Goal: Task Accomplishment & Management: Manage account settings

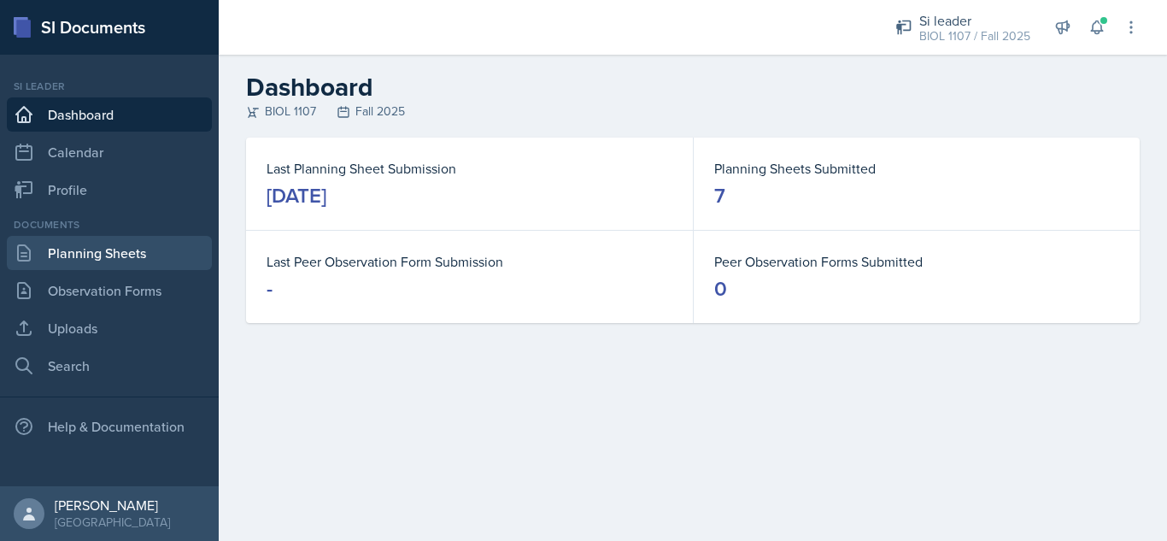
click at [139, 255] on link "Planning Sheets" at bounding box center [109, 253] width 205 height 34
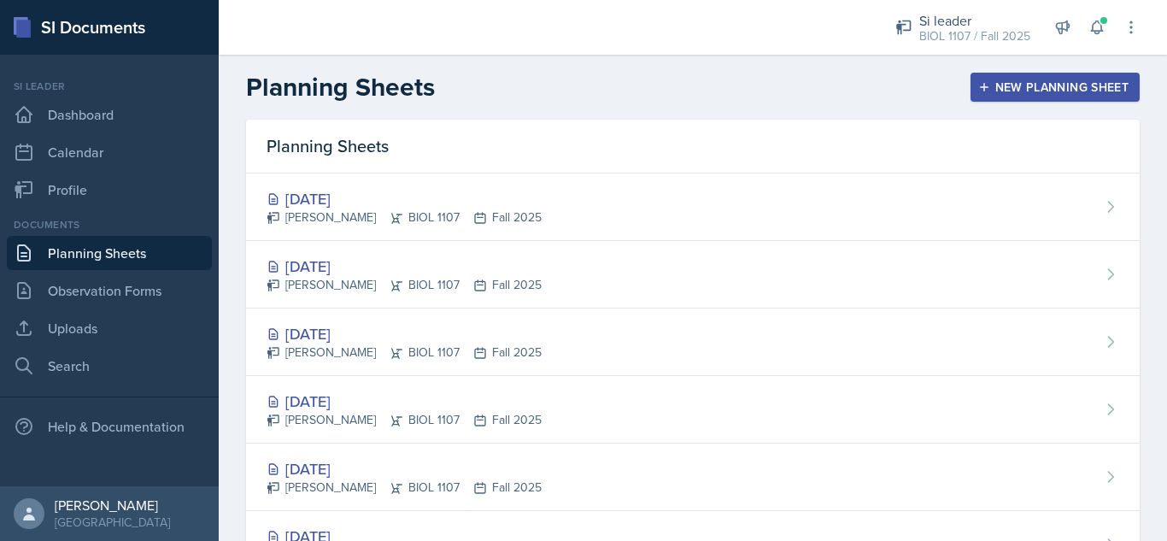
click at [677, 85] on div "Planning Sheets New Planning Sheet" at bounding box center [693, 87] width 948 height 31
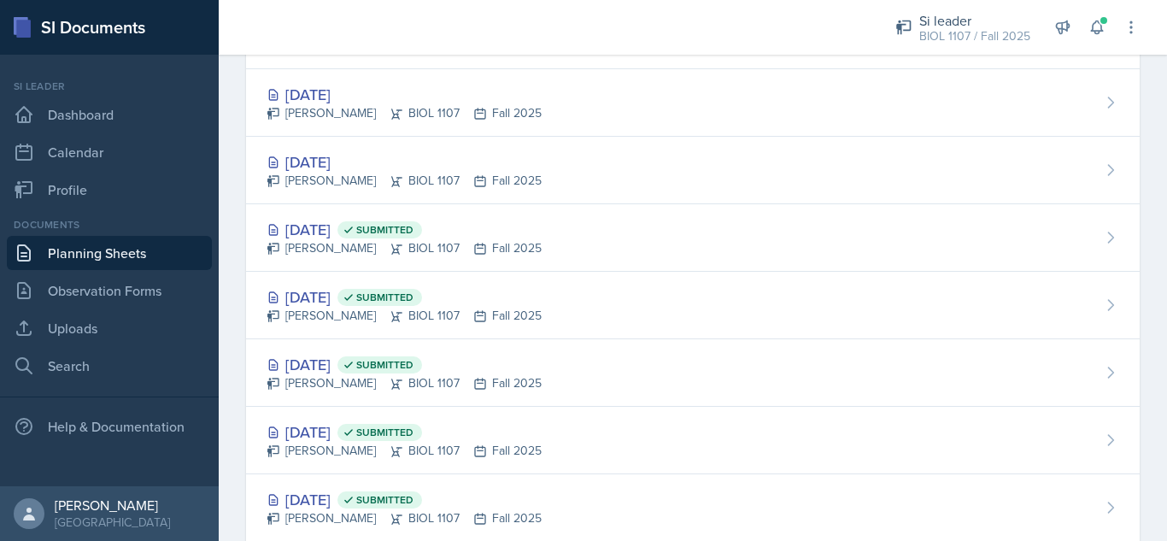
scroll to position [1333, 0]
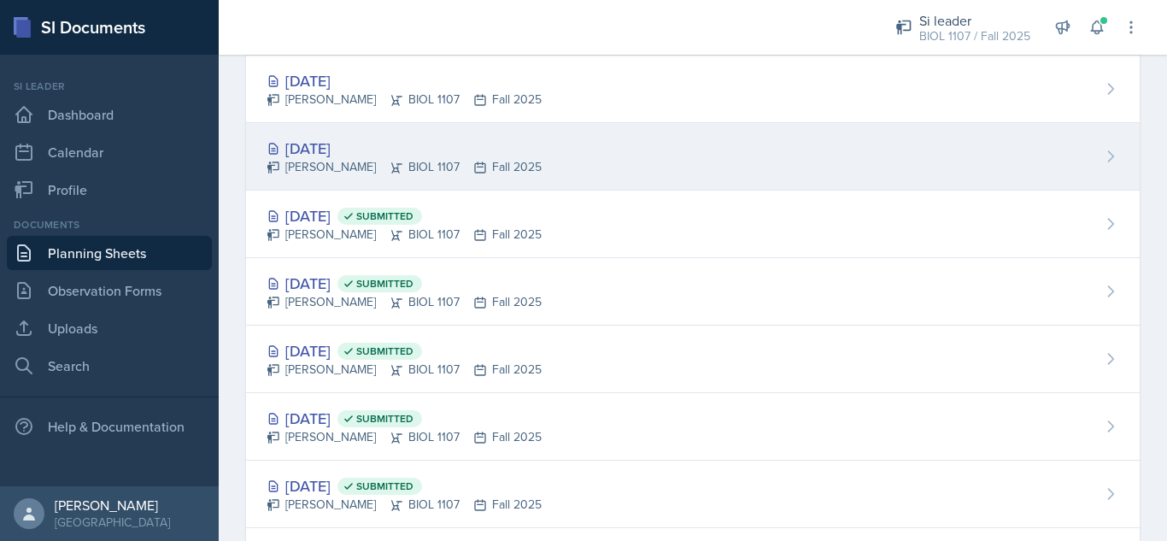
click at [708, 145] on div "Sep 16th, 2025 Octavia Kaham BIOL 1107 Fall 2025" at bounding box center [693, 156] width 894 height 67
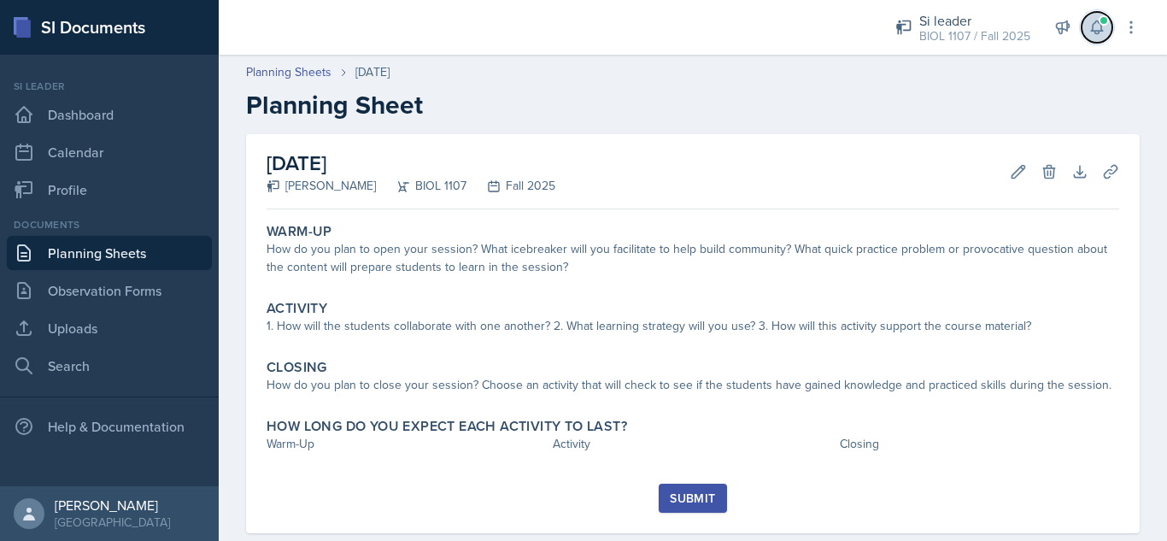
click at [1088, 32] on button at bounding box center [1097, 27] width 31 height 31
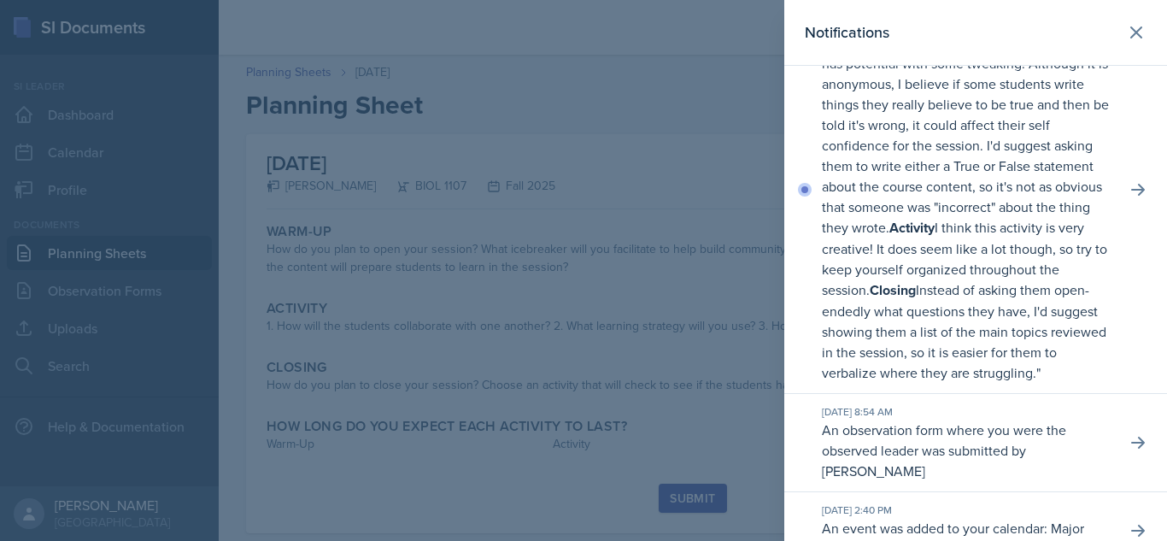
scroll to position [994, 0]
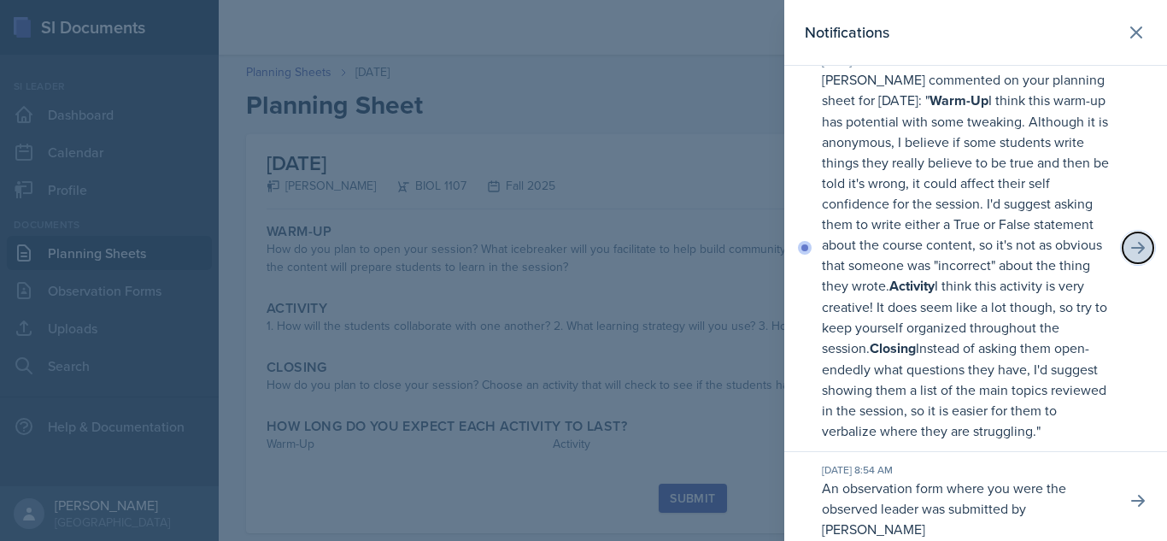
click at [1131, 254] on icon at bounding box center [1138, 248] width 14 height 12
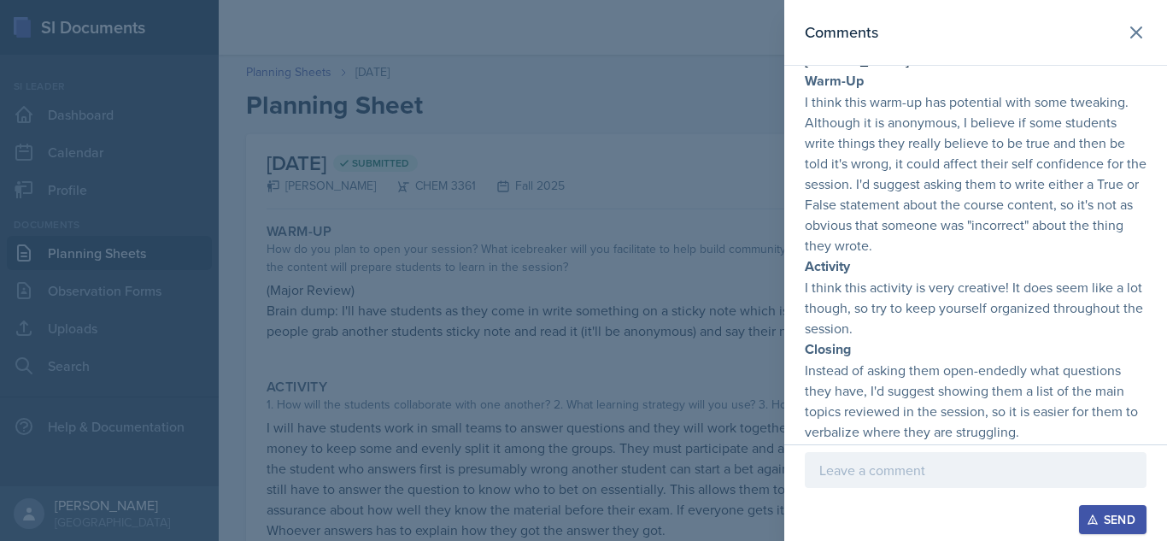
scroll to position [88, 0]
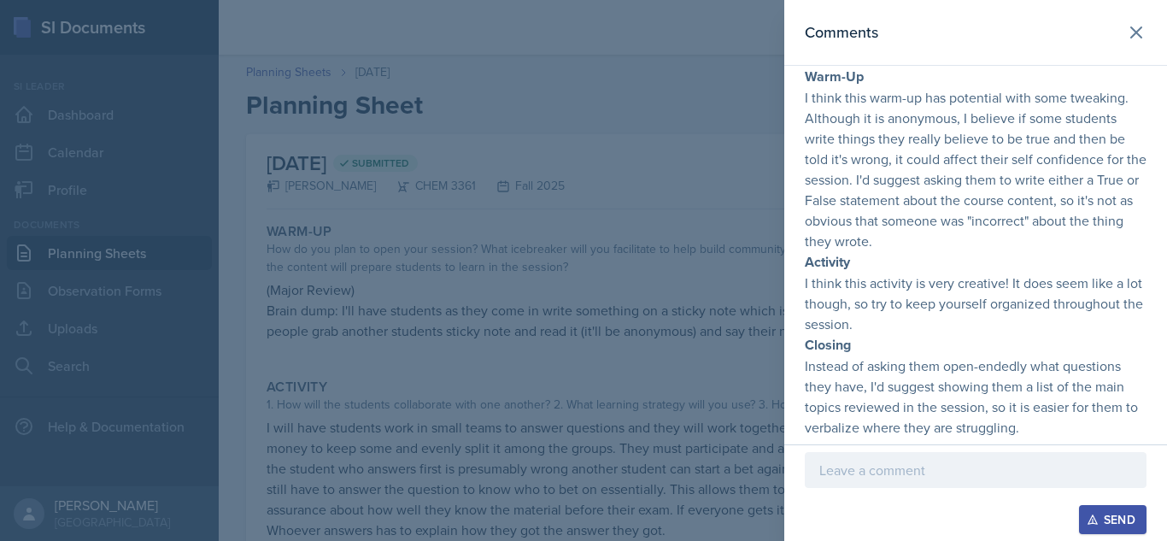
click at [921, 470] on p at bounding box center [975, 470] width 313 height 21
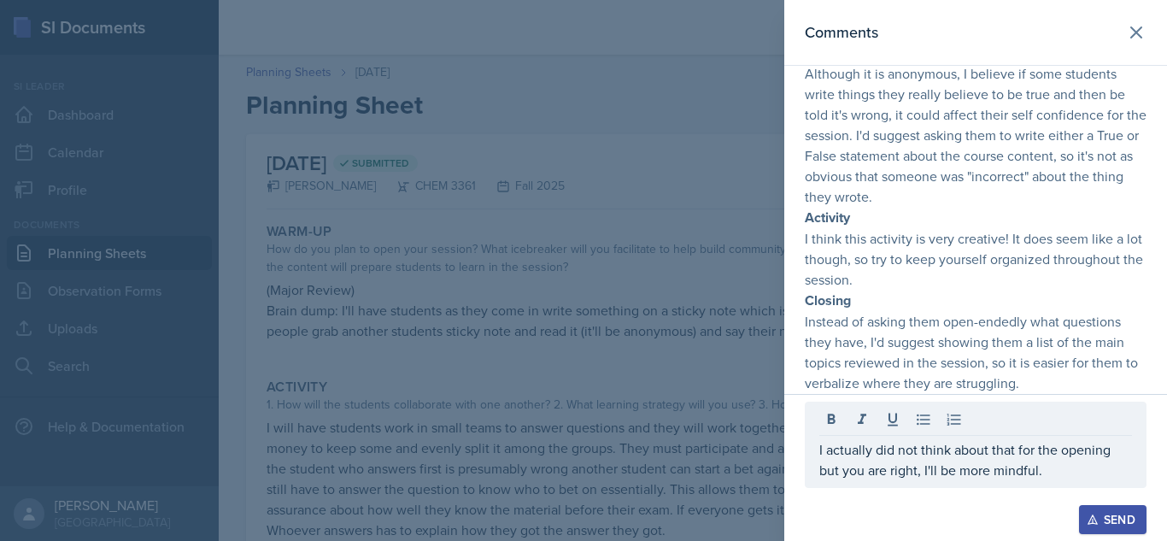
scroll to position [109, 0]
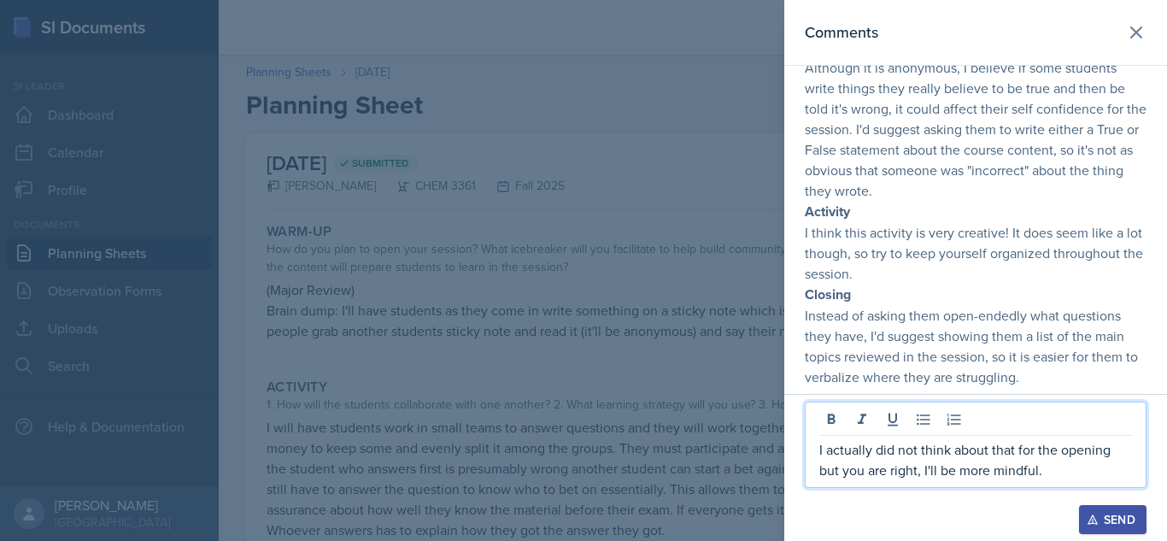
click at [1059, 471] on p "I actually did not think about that for the opening but you are right, I'll be …" at bounding box center [975, 459] width 313 height 41
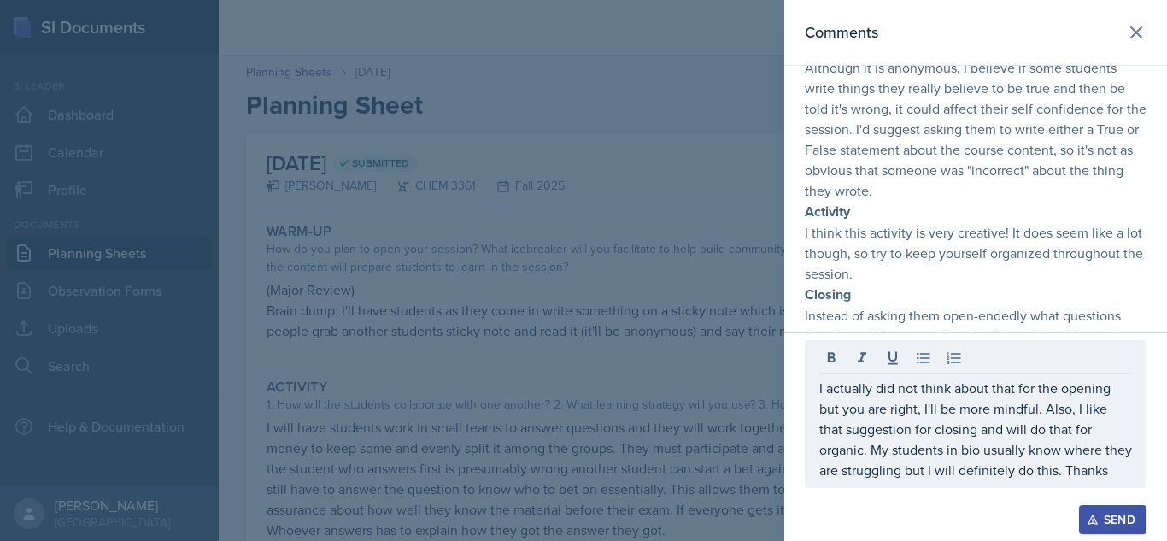
click at [1102, 511] on div "Send" at bounding box center [1112, 520] width 45 height 14
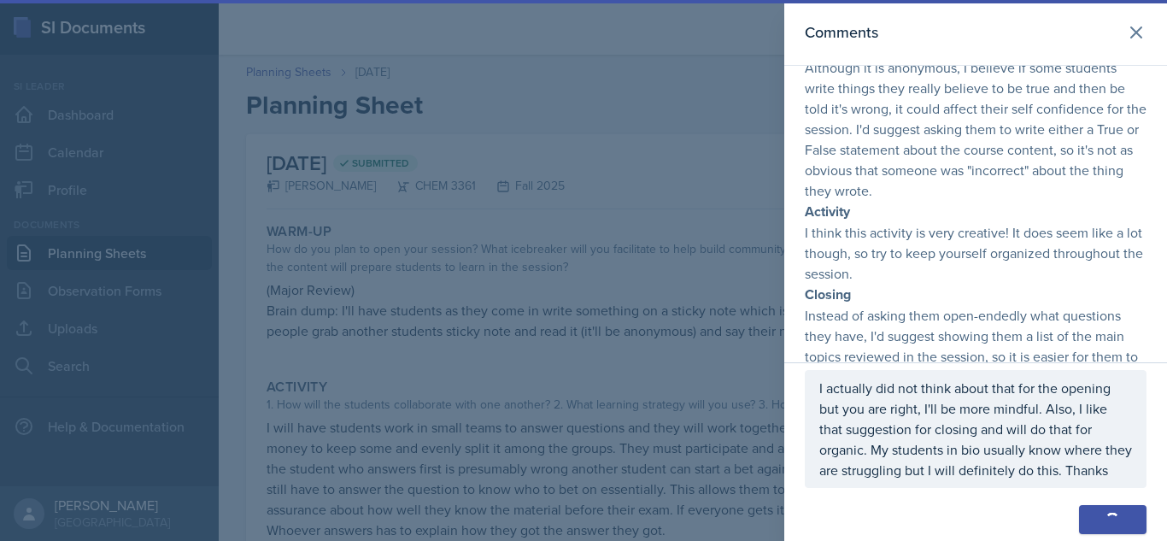
scroll to position [205, 0]
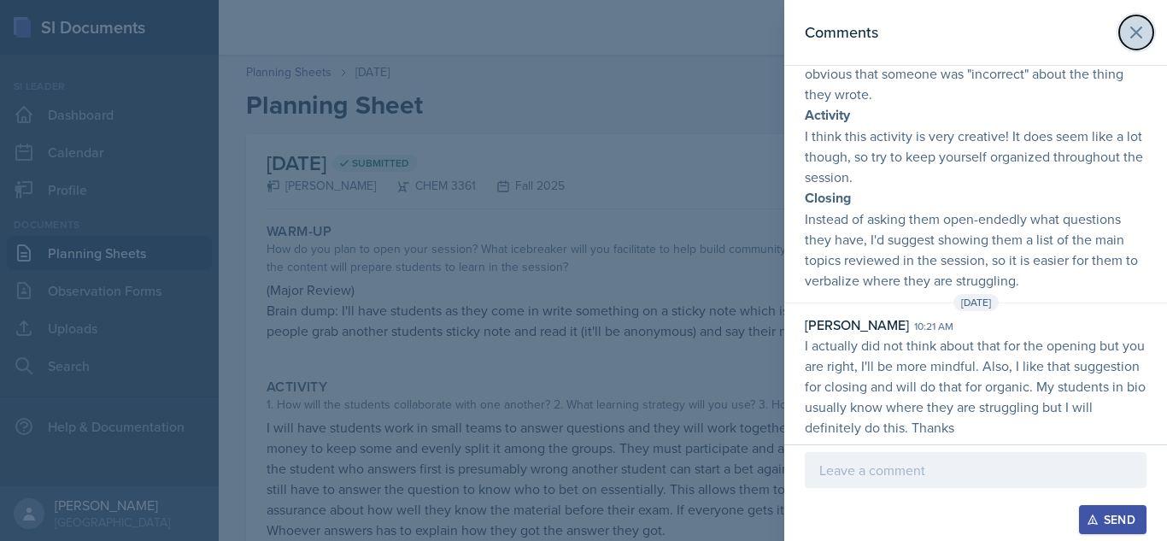
click at [1126, 25] on icon at bounding box center [1136, 32] width 21 height 21
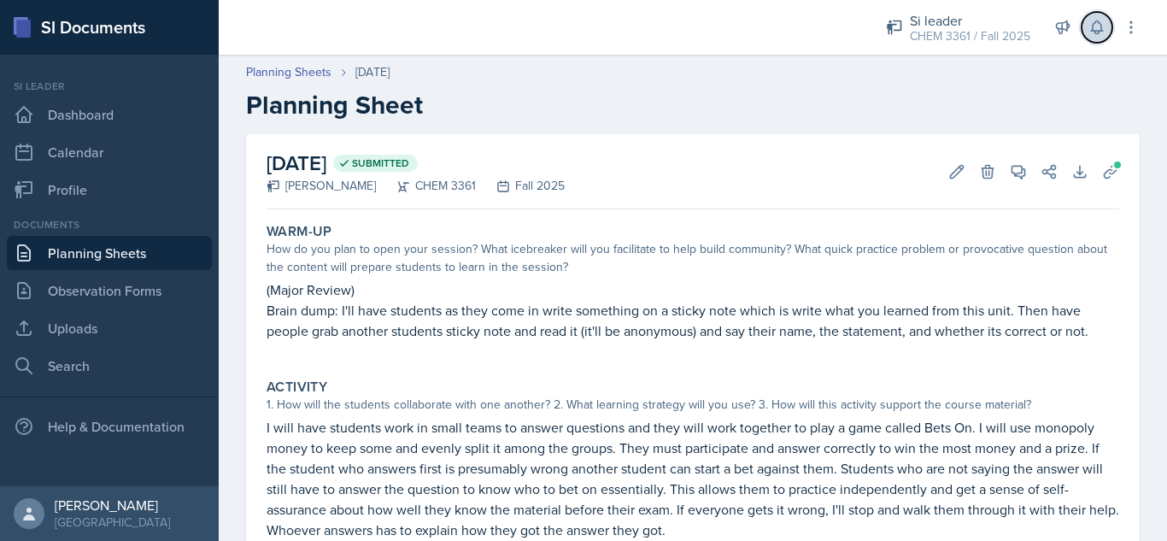
click at [1100, 36] on button at bounding box center [1097, 27] width 31 height 31
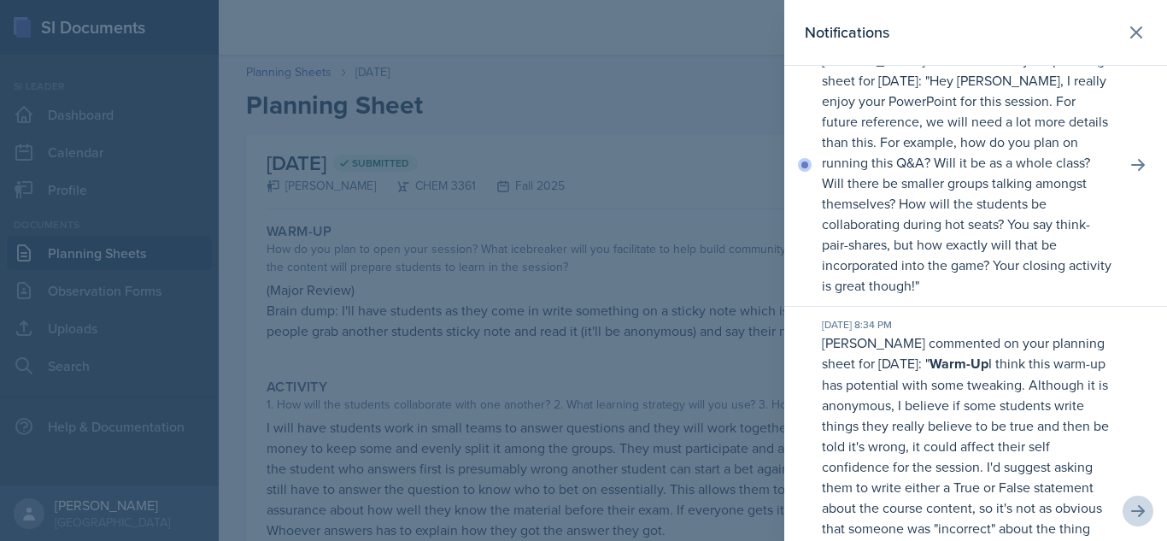
scroll to position [760, 0]
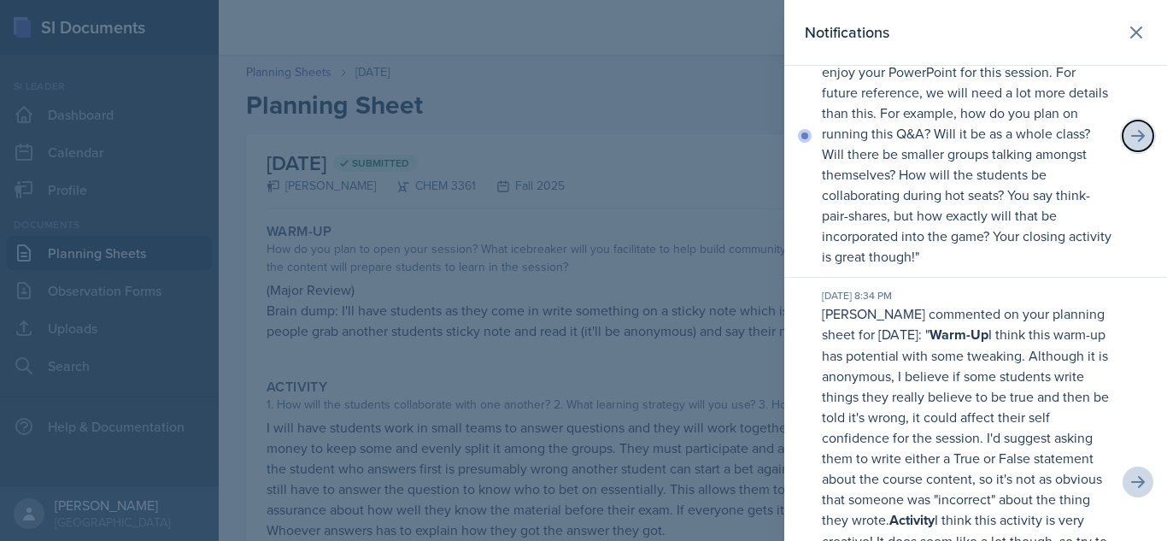
click at [1131, 142] on icon at bounding box center [1138, 136] width 14 height 12
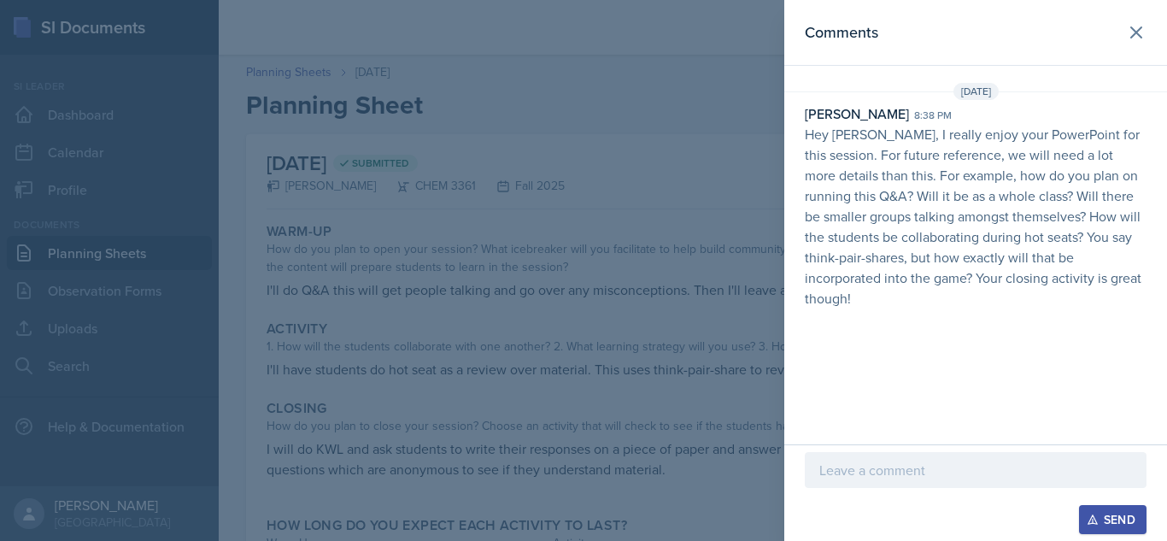
click at [898, 478] on p at bounding box center [975, 470] width 313 height 21
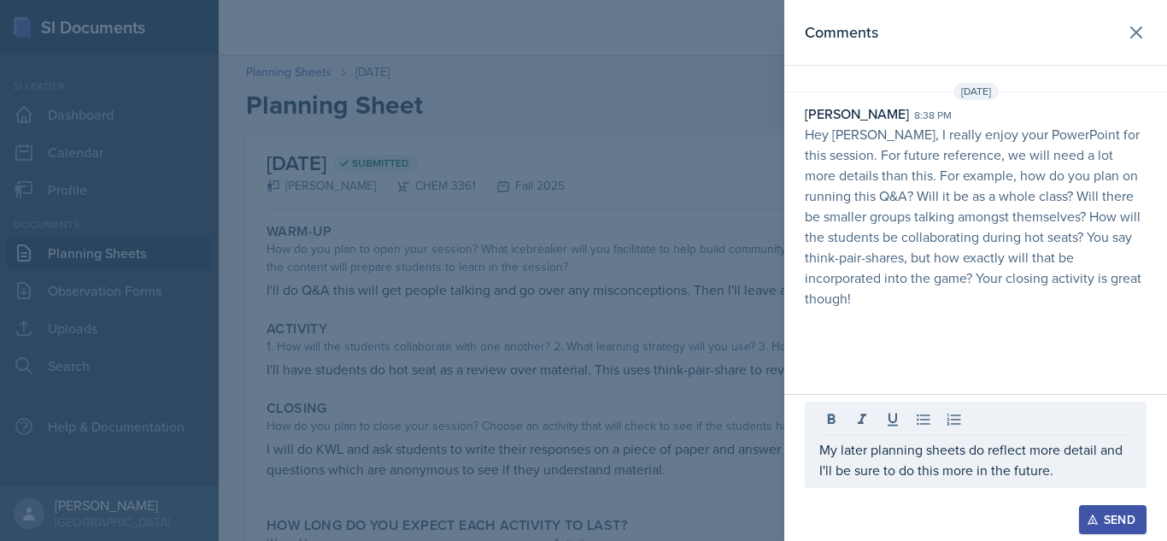
click at [1118, 511] on div "Send" at bounding box center [1112, 520] width 45 height 14
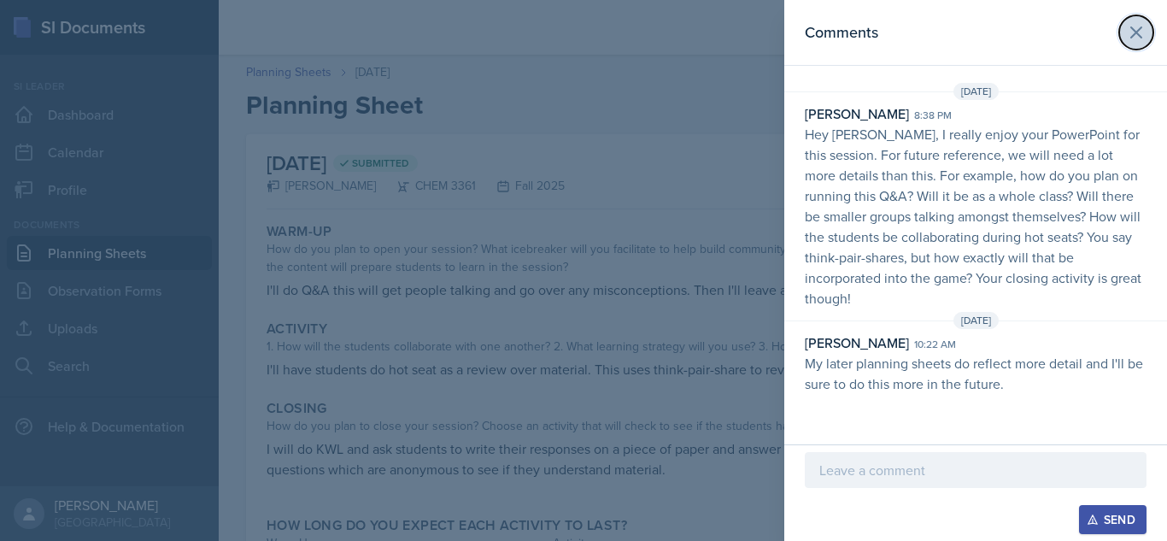
click at [1133, 27] on icon at bounding box center [1136, 32] width 21 height 21
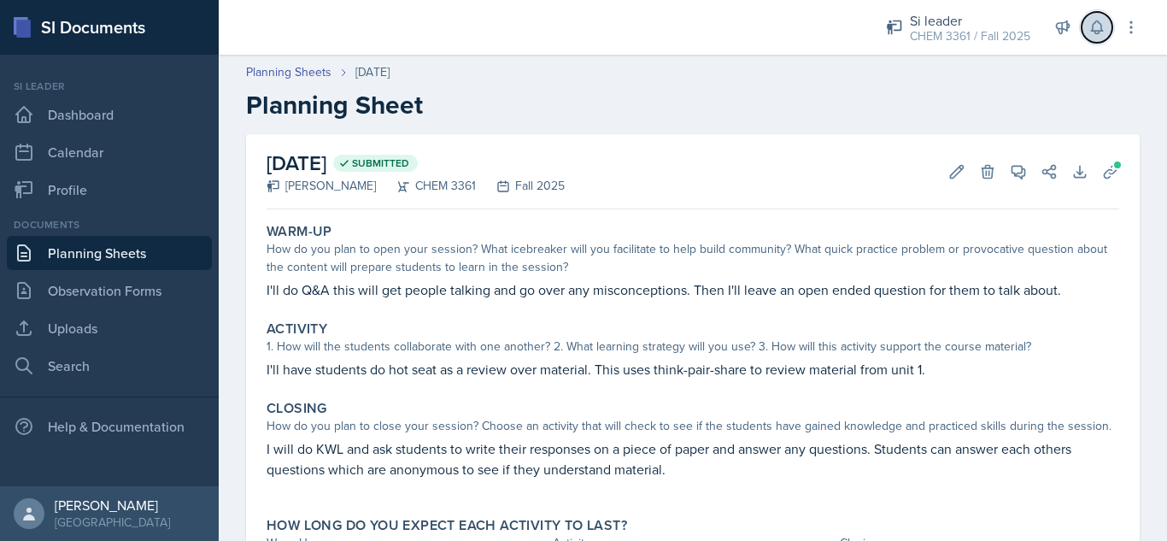
click at [1091, 31] on icon at bounding box center [1096, 27] width 11 height 13
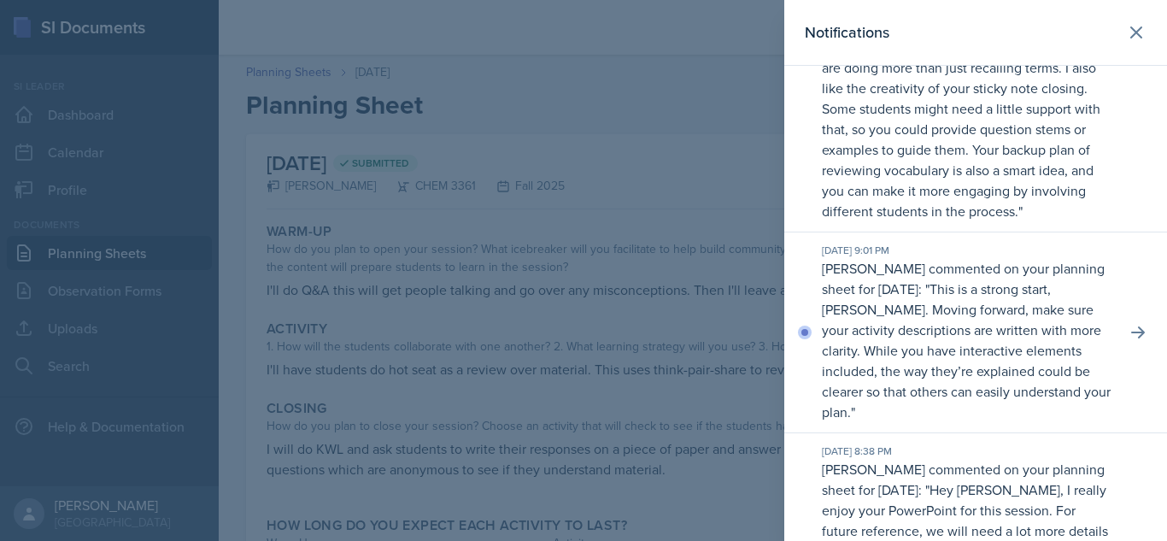
scroll to position [292, 0]
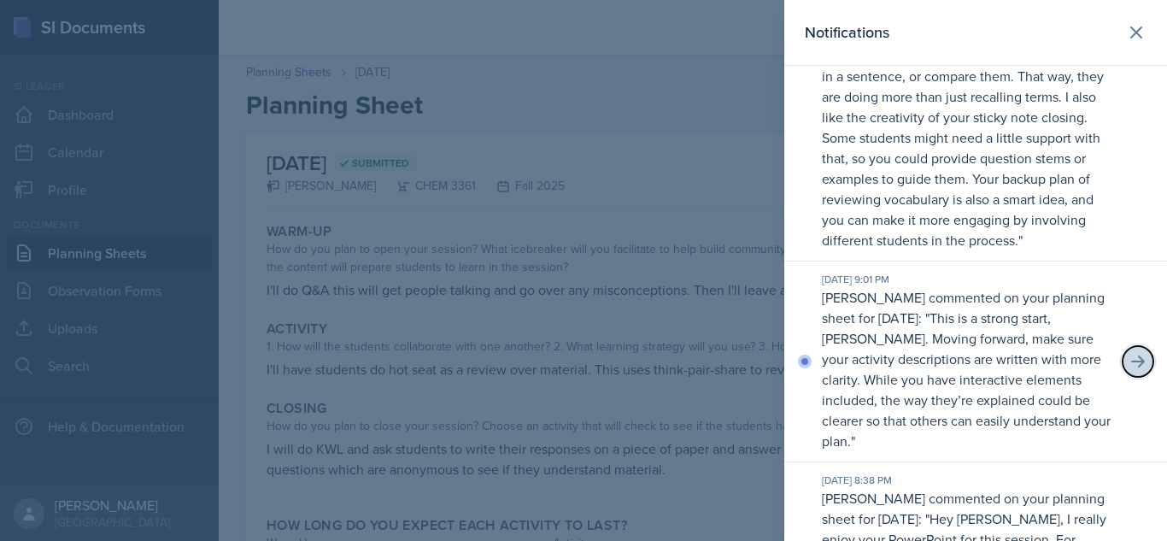
click at [1131, 367] on icon at bounding box center [1138, 361] width 14 height 12
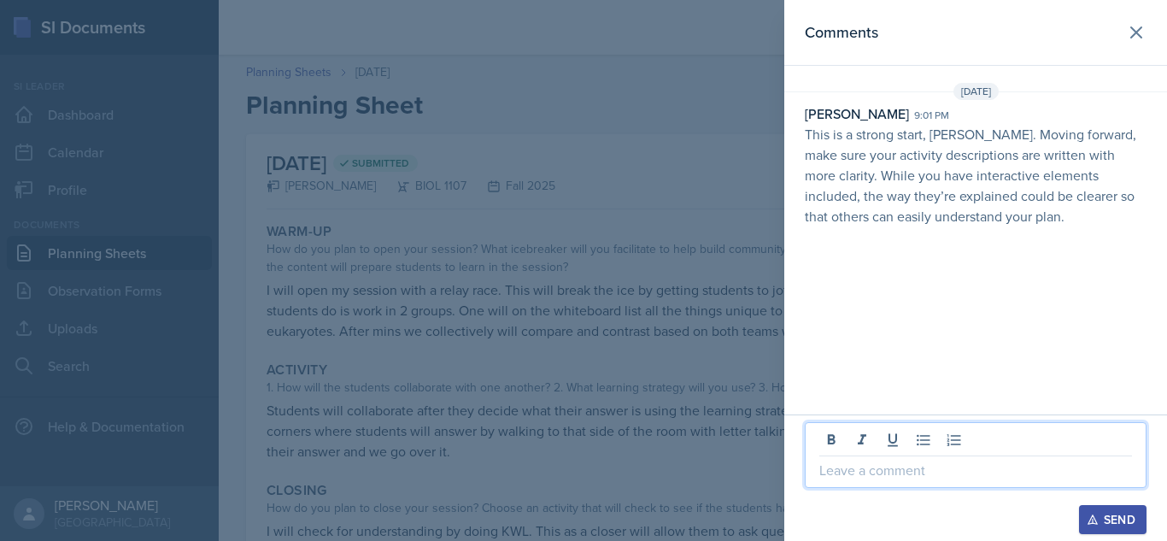
click at [871, 477] on p at bounding box center [975, 470] width 313 height 21
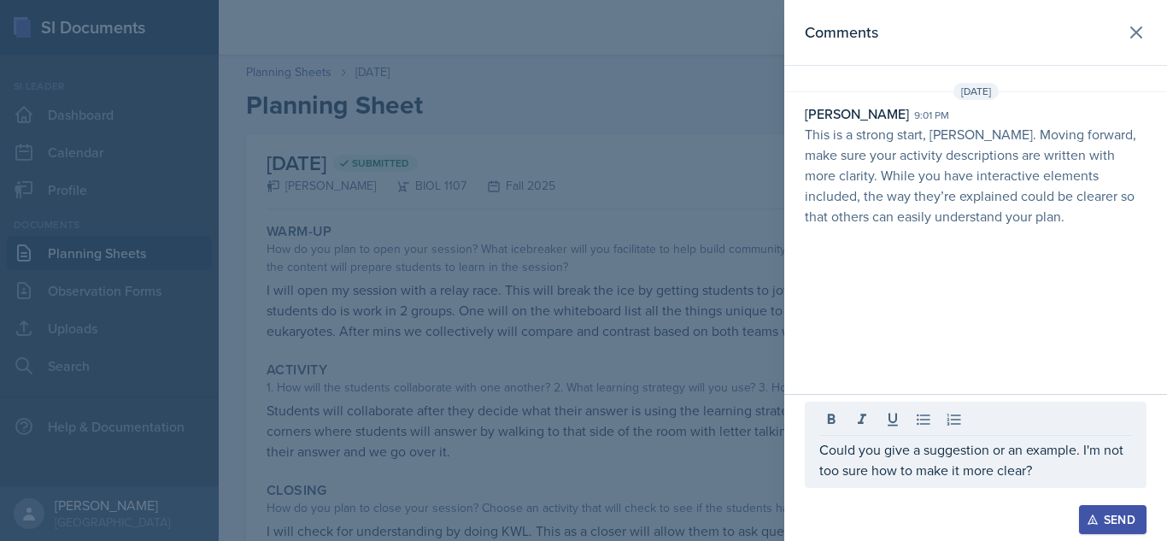
click at [1108, 511] on div "Send" at bounding box center [1112, 520] width 45 height 14
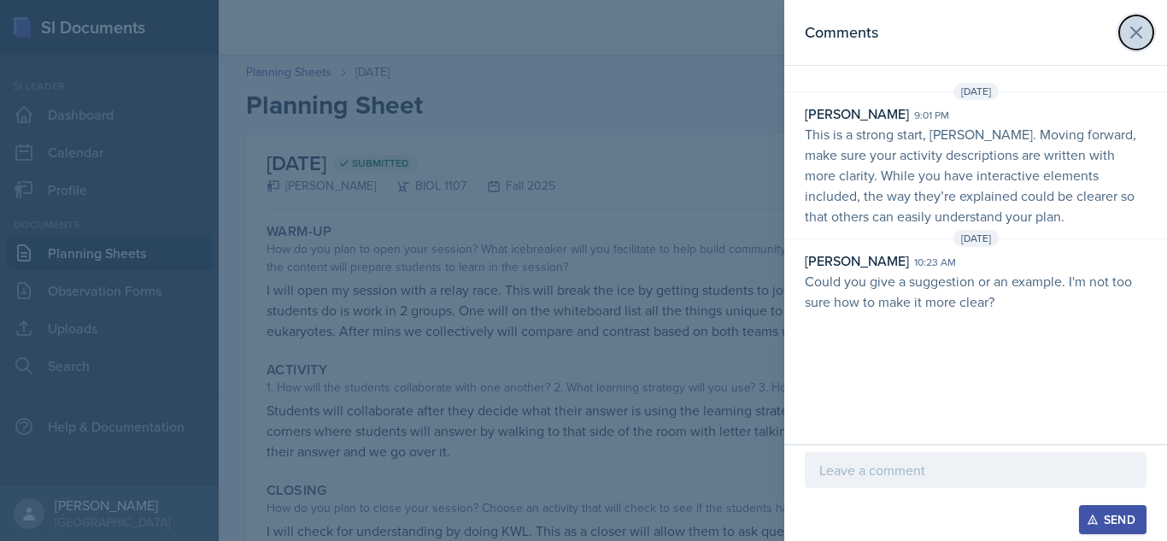
click at [1136, 27] on icon at bounding box center [1136, 32] width 21 height 21
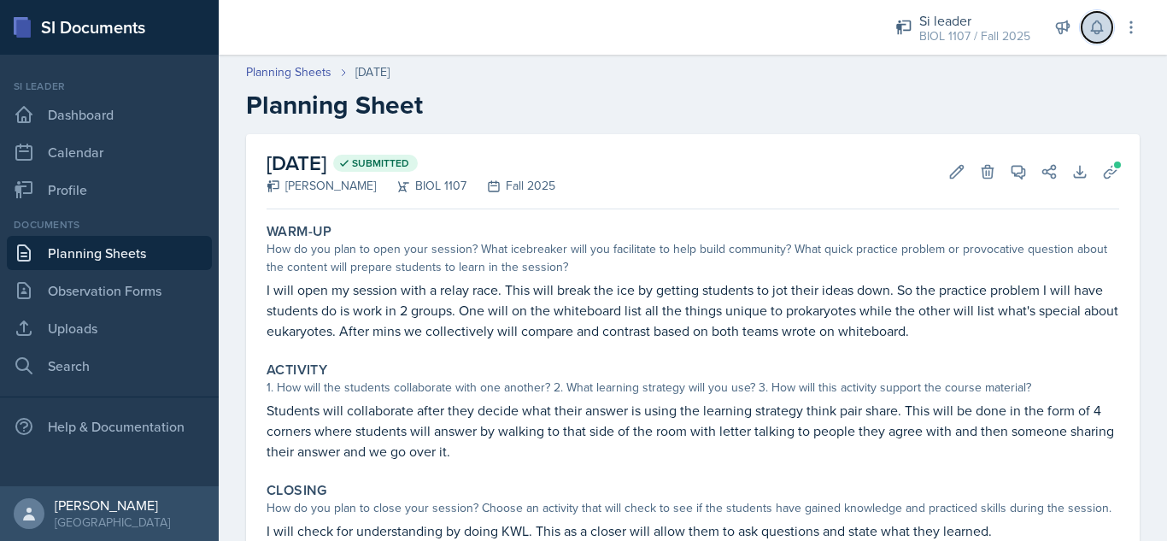
click at [1090, 31] on icon at bounding box center [1096, 27] width 17 height 17
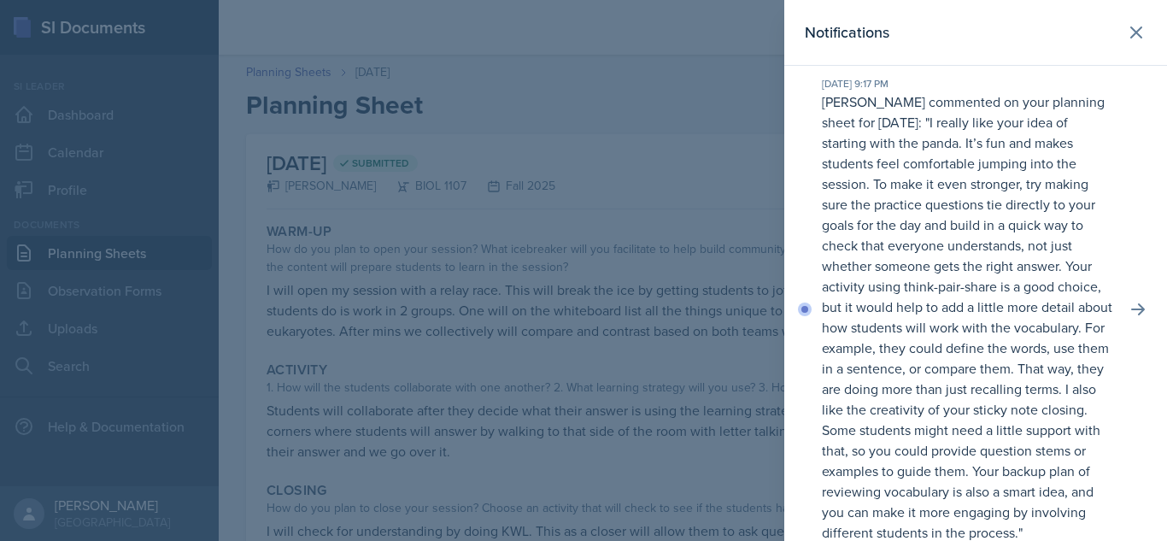
scroll to position [15, 0]
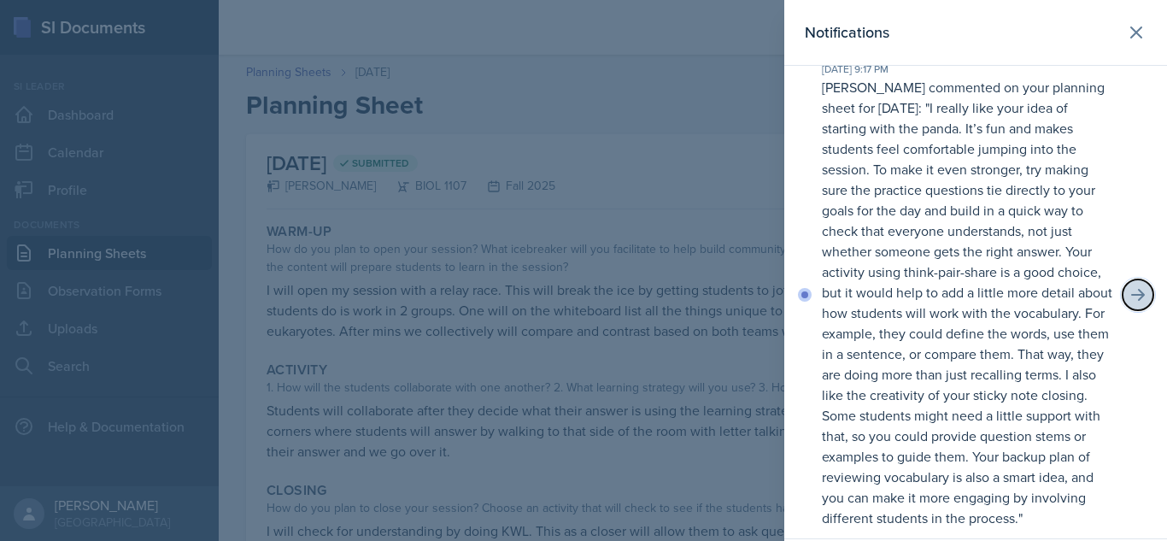
click at [1131, 301] on icon at bounding box center [1138, 295] width 14 height 12
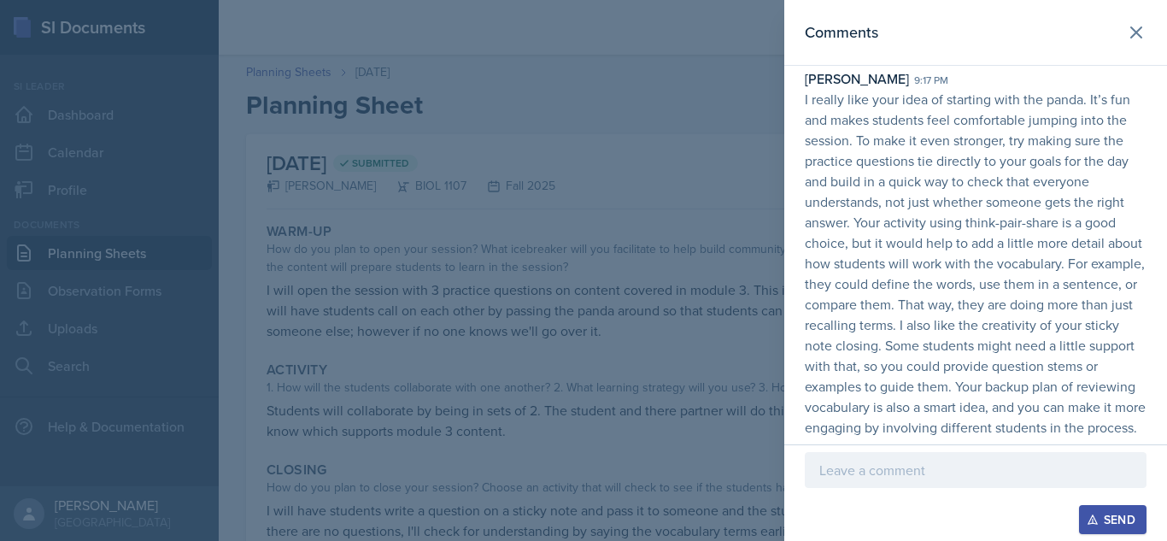
scroll to position [85, 0]
click at [906, 472] on p at bounding box center [975, 470] width 313 height 21
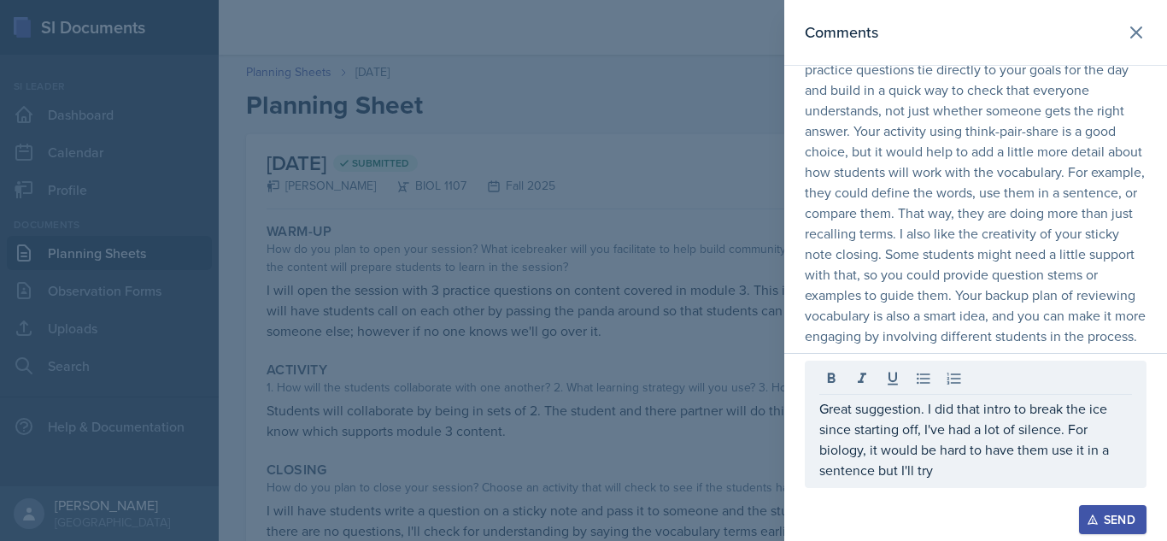
scroll to position [147, 0]
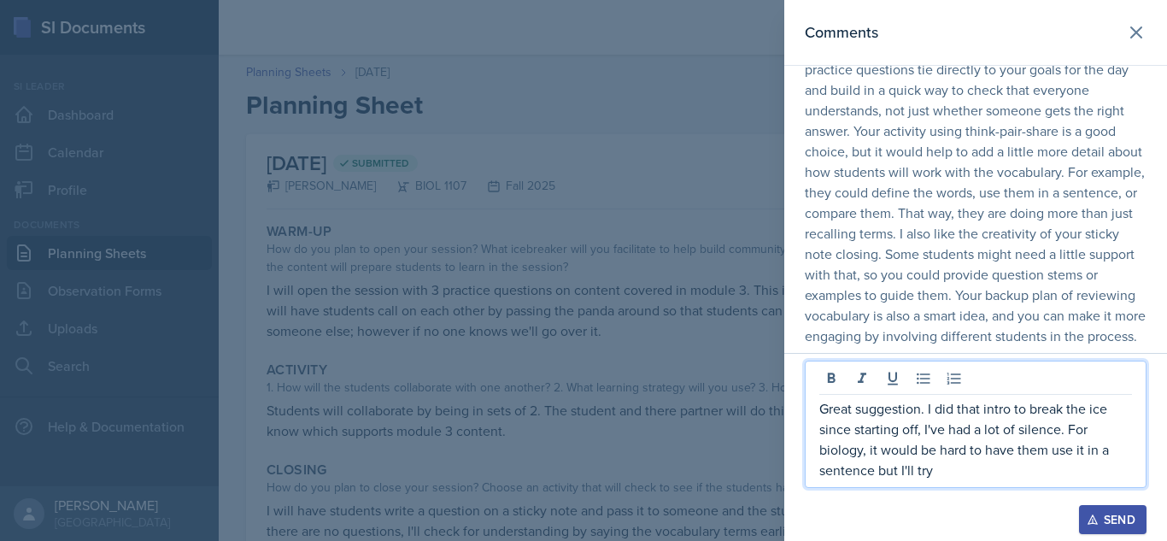
click at [971, 476] on p "Great suggestion. I did that intro to break the ice since starting off, I've ha…" at bounding box center [975, 439] width 313 height 82
click at [1102, 511] on div "Send" at bounding box center [1112, 520] width 45 height 14
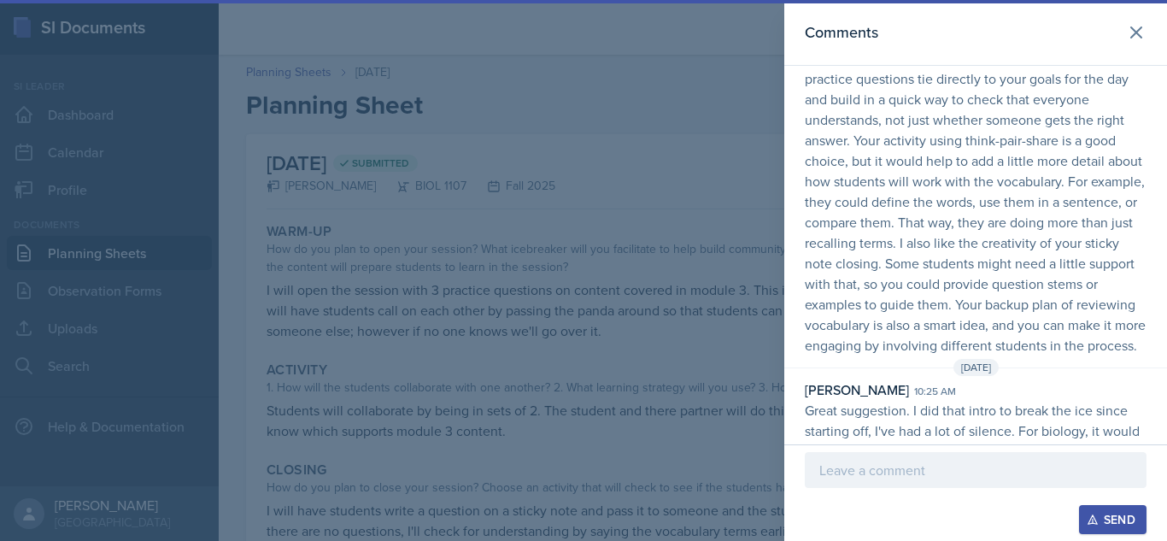
scroll to position [182, 0]
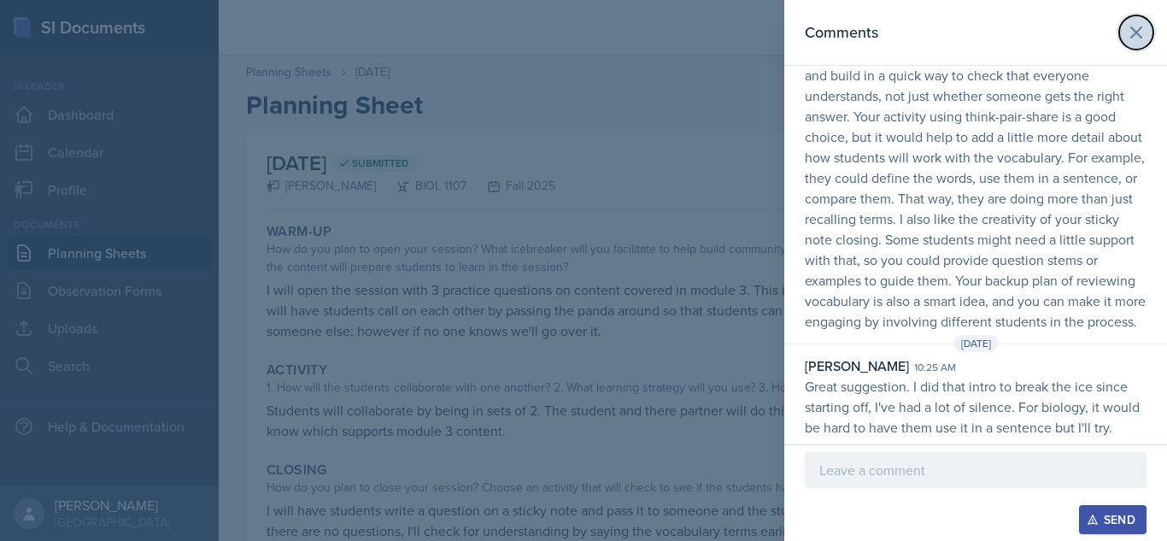
click at [1135, 34] on button at bounding box center [1136, 32] width 34 height 34
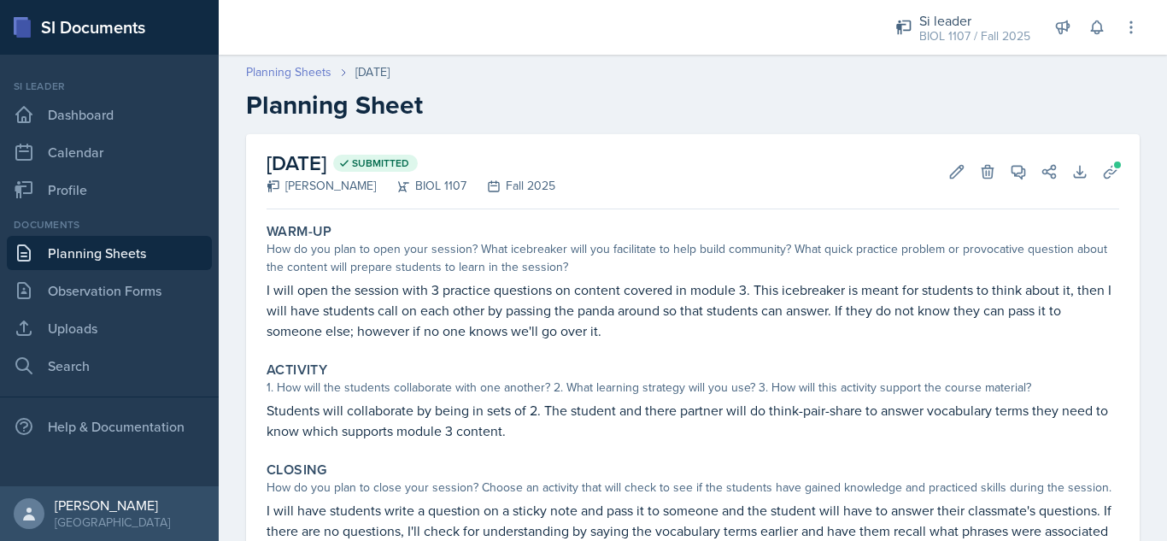
click at [279, 69] on link "Planning Sheets" at bounding box center [288, 72] width 85 height 18
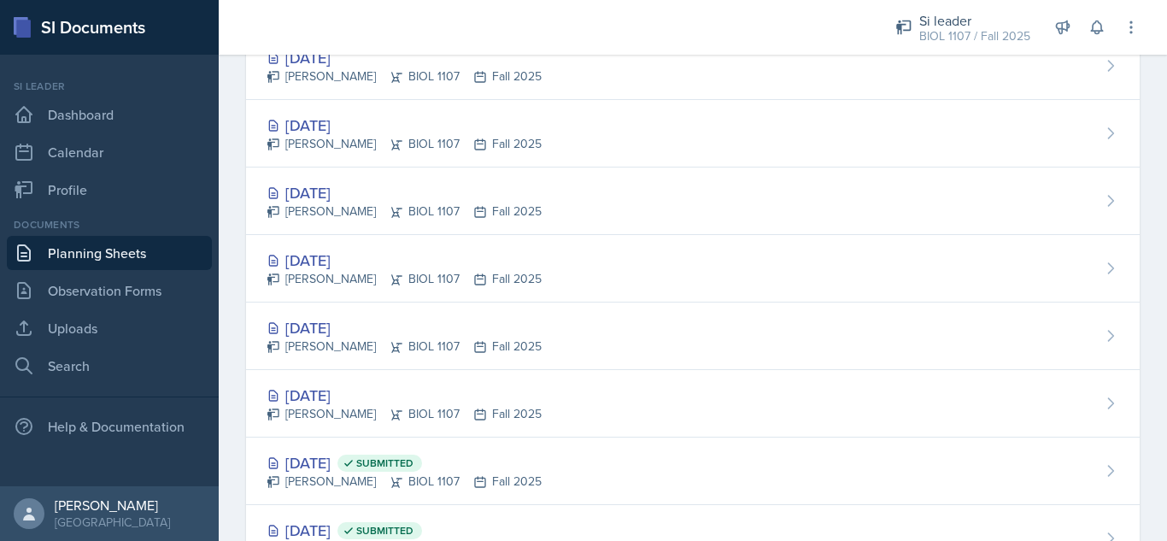
scroll to position [1283, 0]
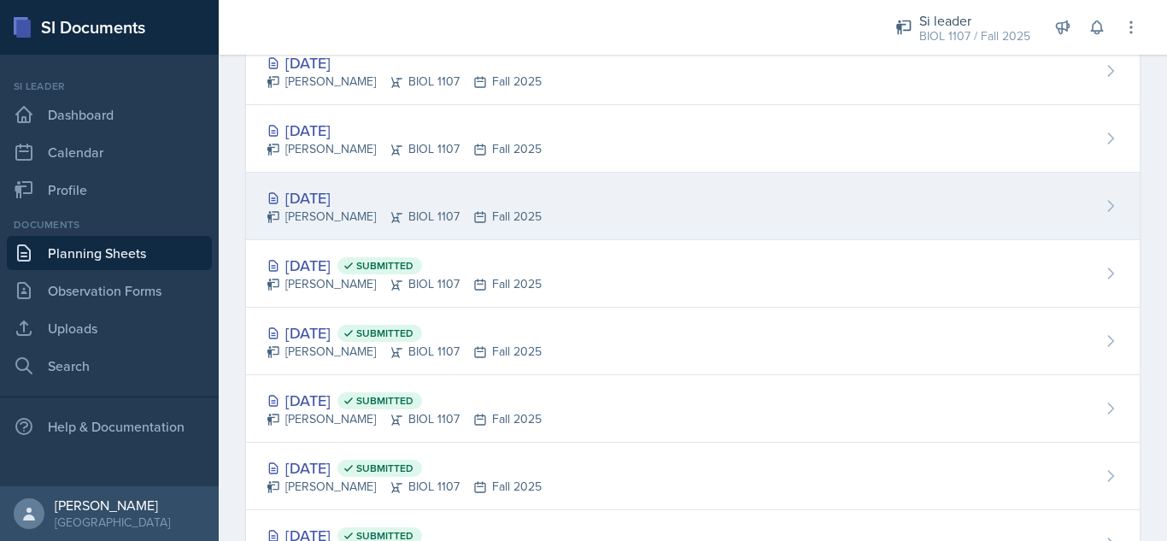
click at [336, 191] on div "Sep 16th, 2025" at bounding box center [404, 197] width 275 height 23
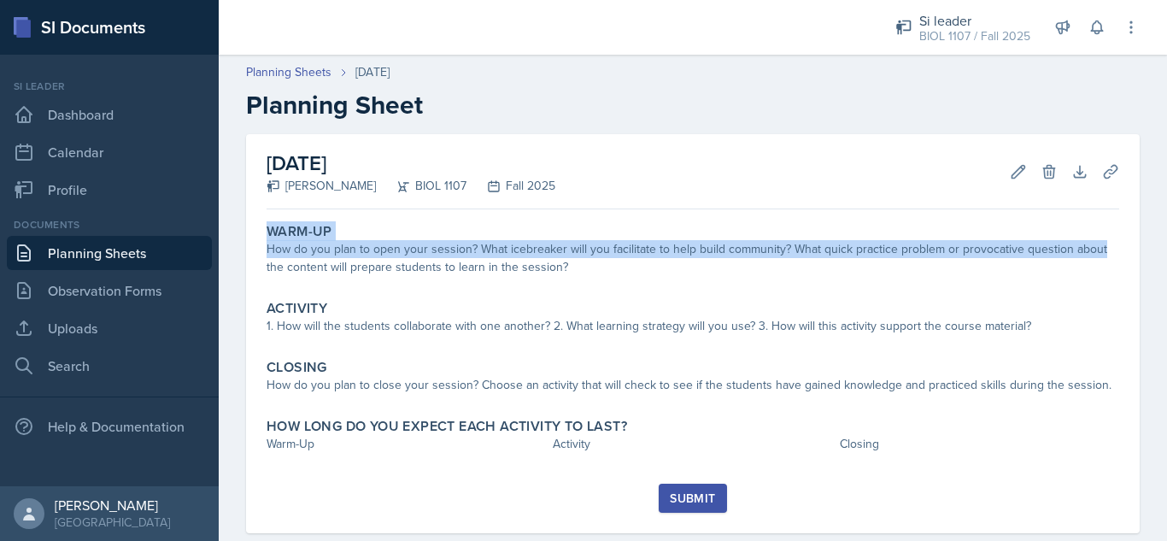
drag, startPoint x: 1153, startPoint y: 191, endPoint x: 1154, endPoint y: 244, distance: 53.0
click at [1154, 244] on main "Planning Sheets Sep 16th, 2025 Planning Sheet September 16th, 2025 Octavia Kaha…" at bounding box center [693, 298] width 948 height 486
click at [1012, 177] on icon at bounding box center [1018, 171] width 13 height 13
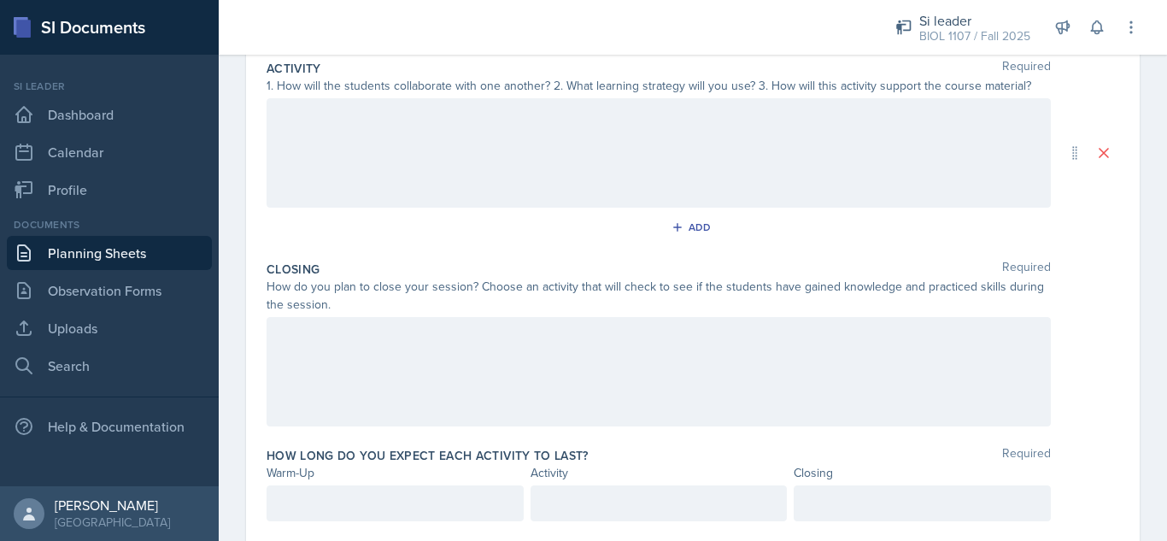
scroll to position [408, 0]
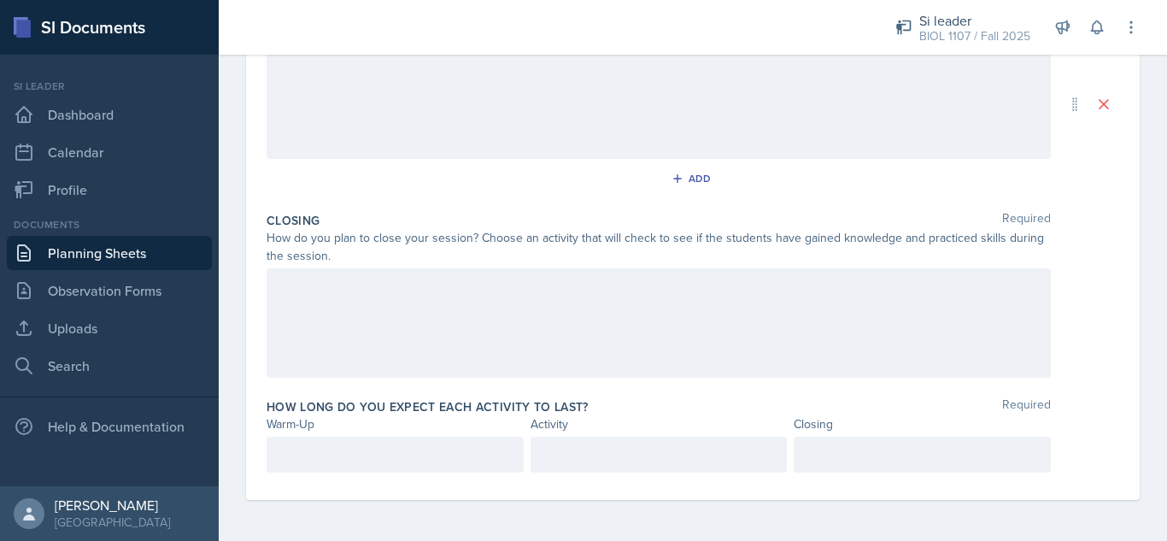
click at [797, 300] on div at bounding box center [659, 322] width 784 height 109
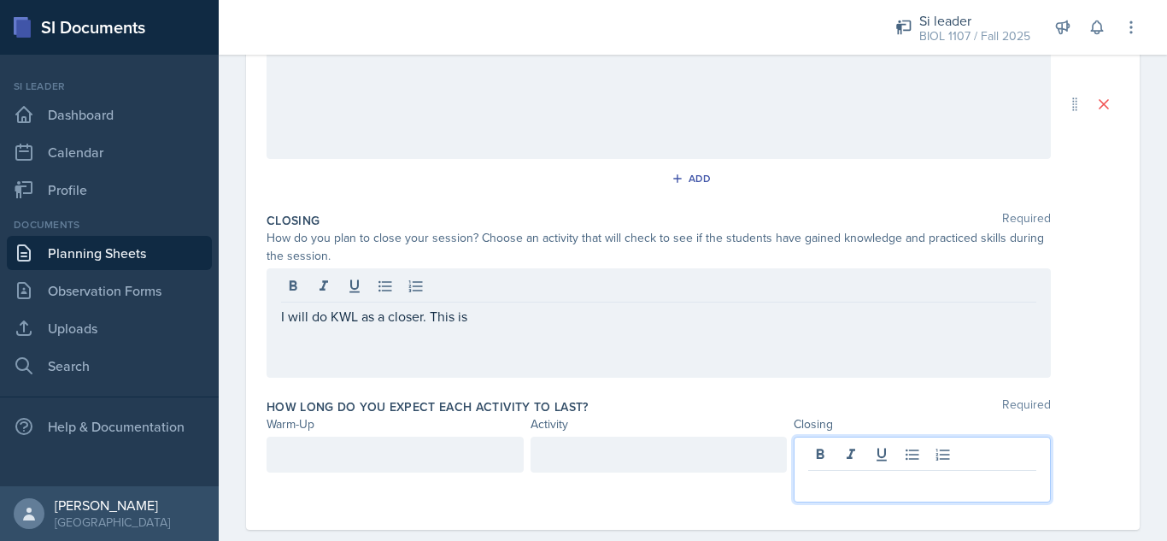
click at [909, 474] on p at bounding box center [922, 484] width 228 height 21
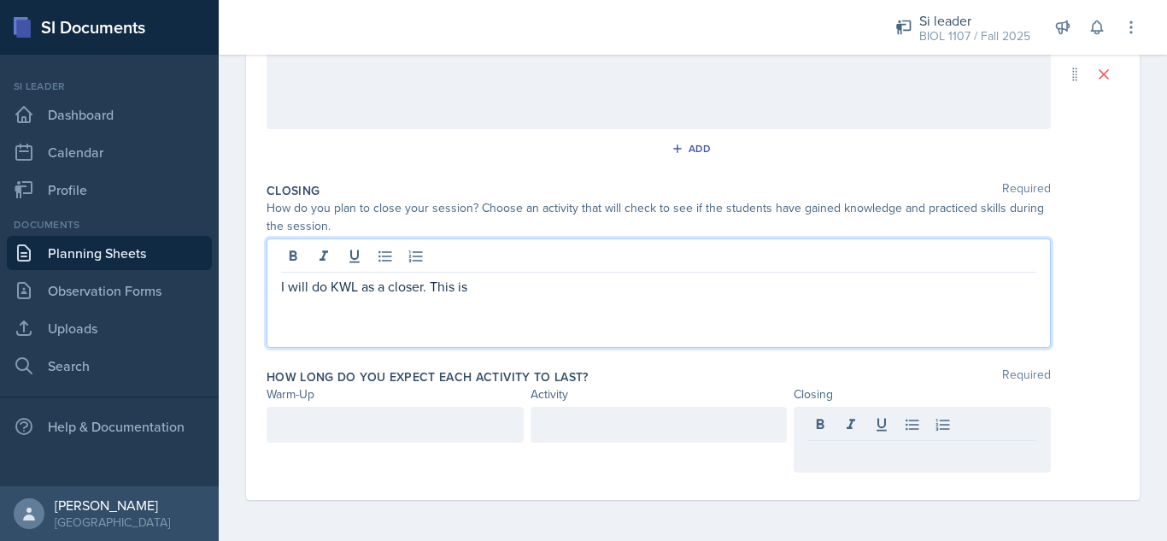
click at [599, 249] on div "I will do KWL as a closer. This is" at bounding box center [659, 292] width 784 height 109
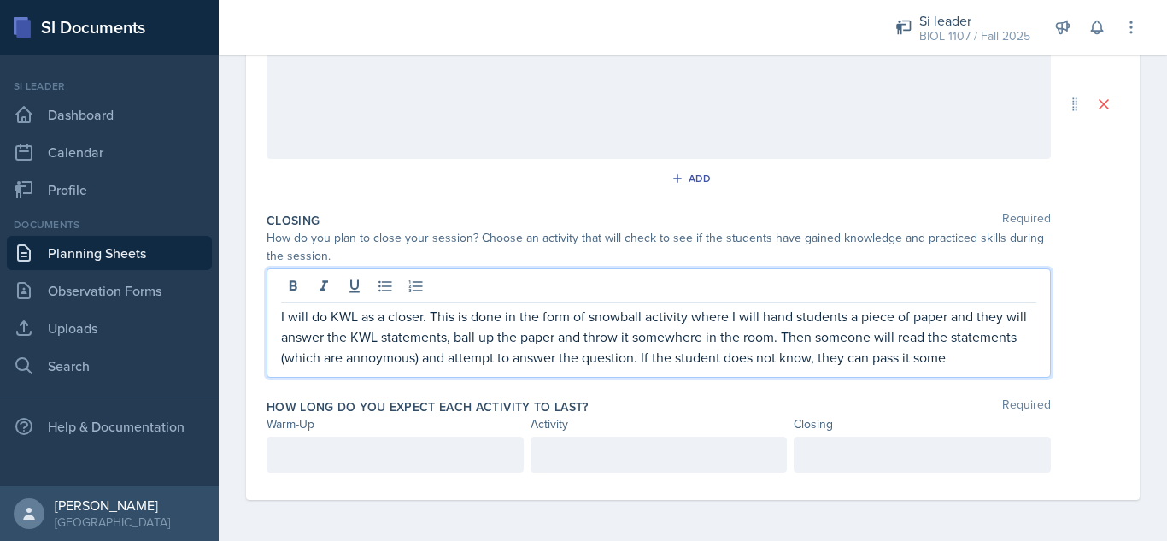
scroll to position [425, 0]
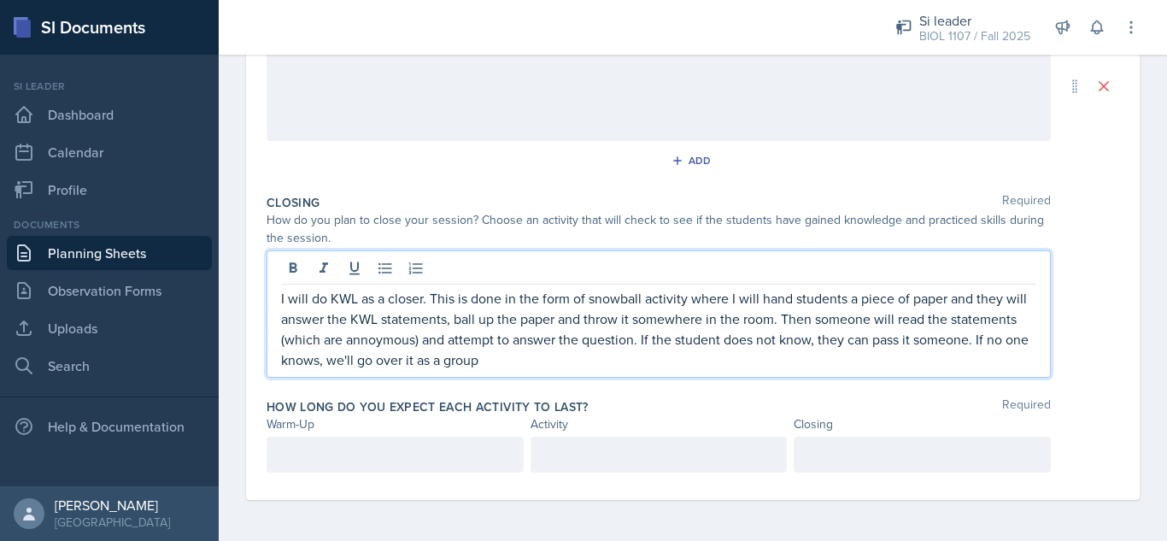
click at [860, 448] on div at bounding box center [922, 455] width 257 height 36
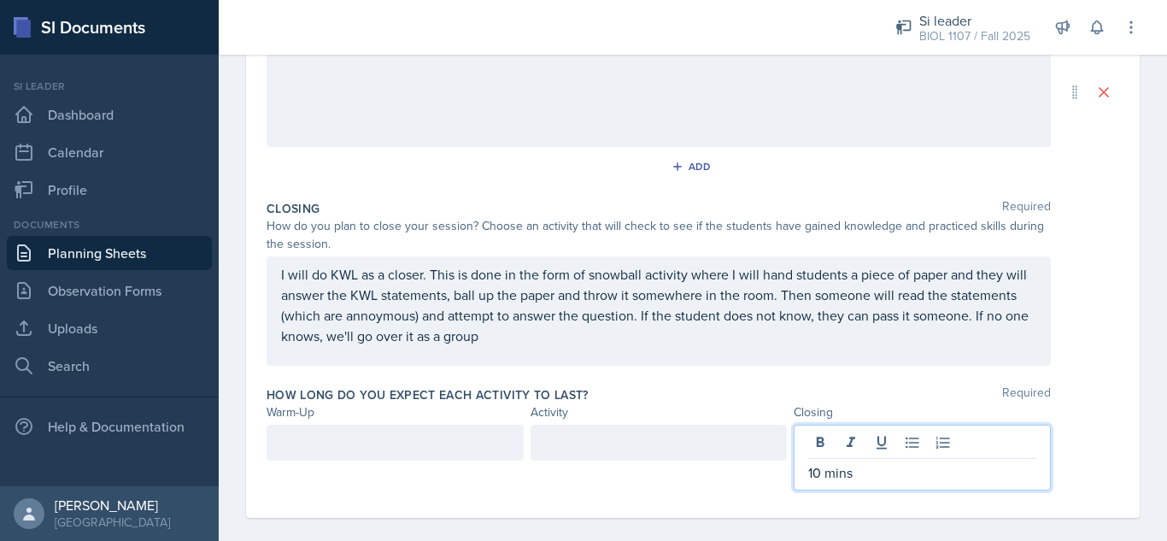
click at [809, 478] on p "10 mins" at bounding box center [922, 472] width 228 height 21
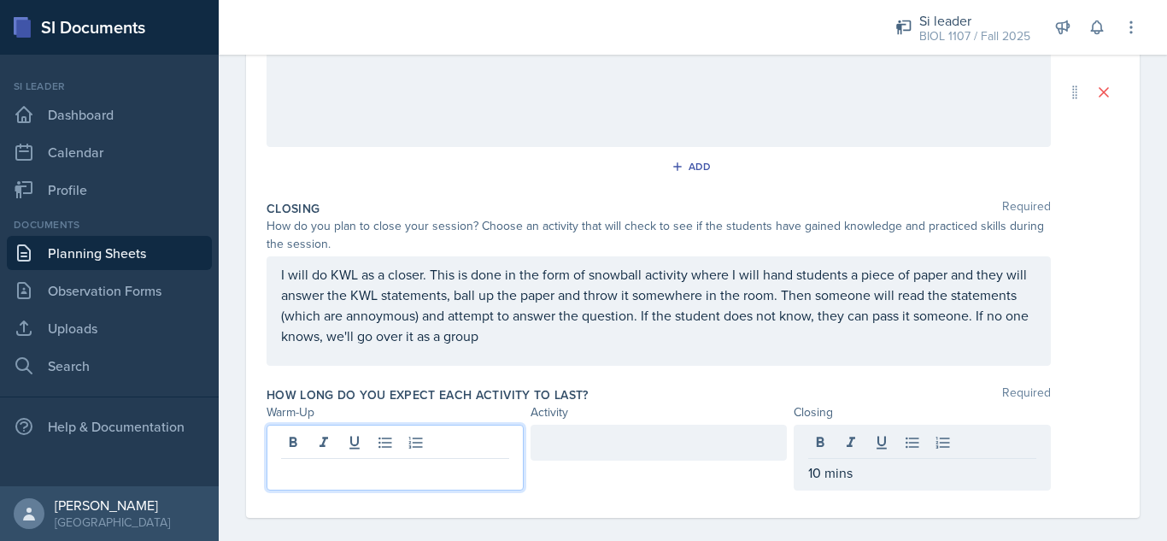
click at [366, 444] on div at bounding box center [395, 458] width 257 height 66
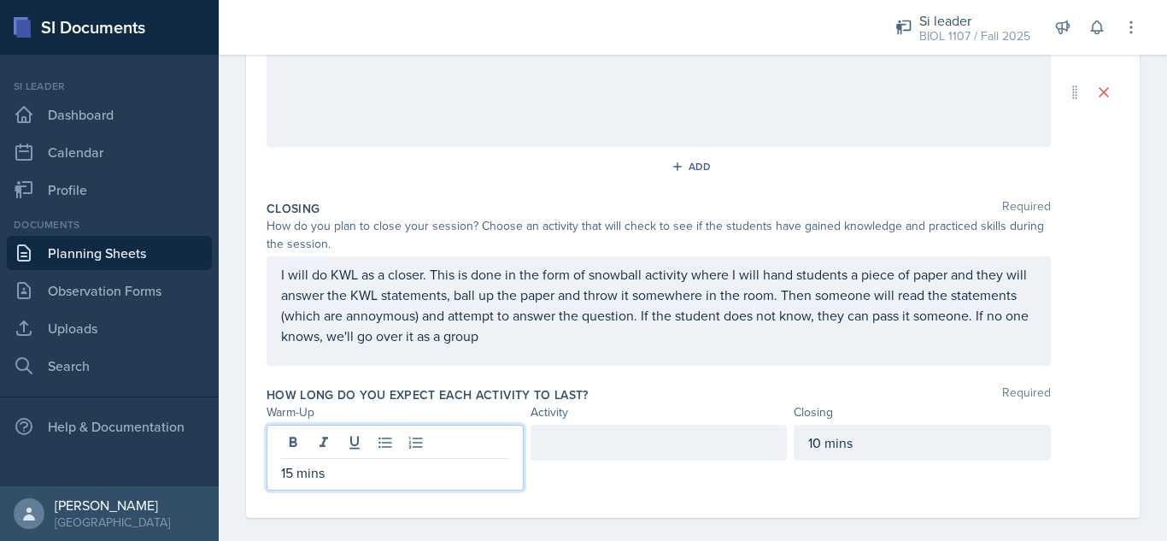
click at [810, 444] on div "10 mins" at bounding box center [922, 443] width 257 height 36
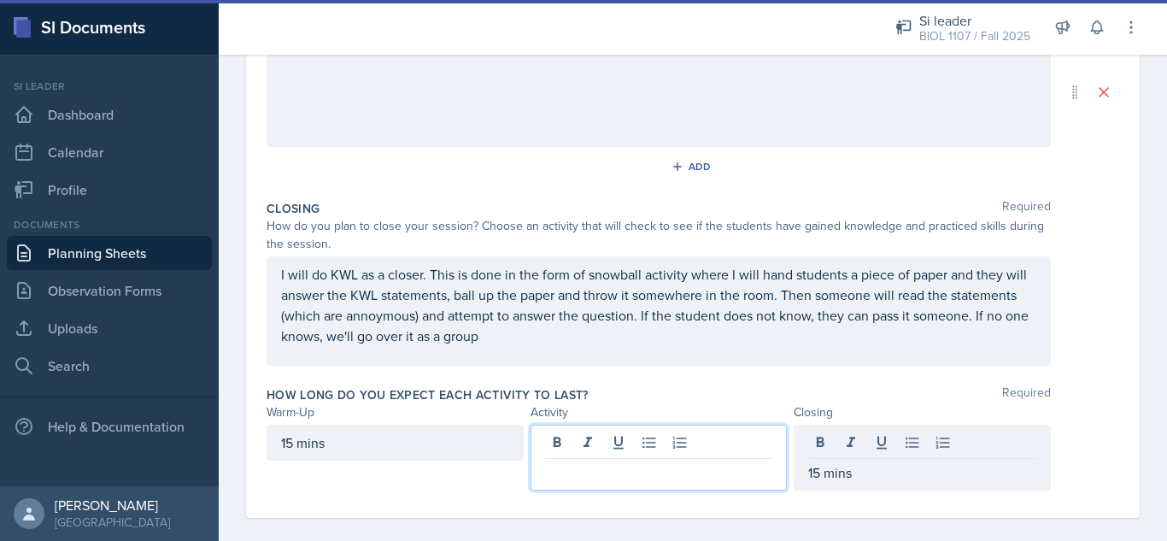
click at [606, 443] on div at bounding box center [659, 458] width 257 height 66
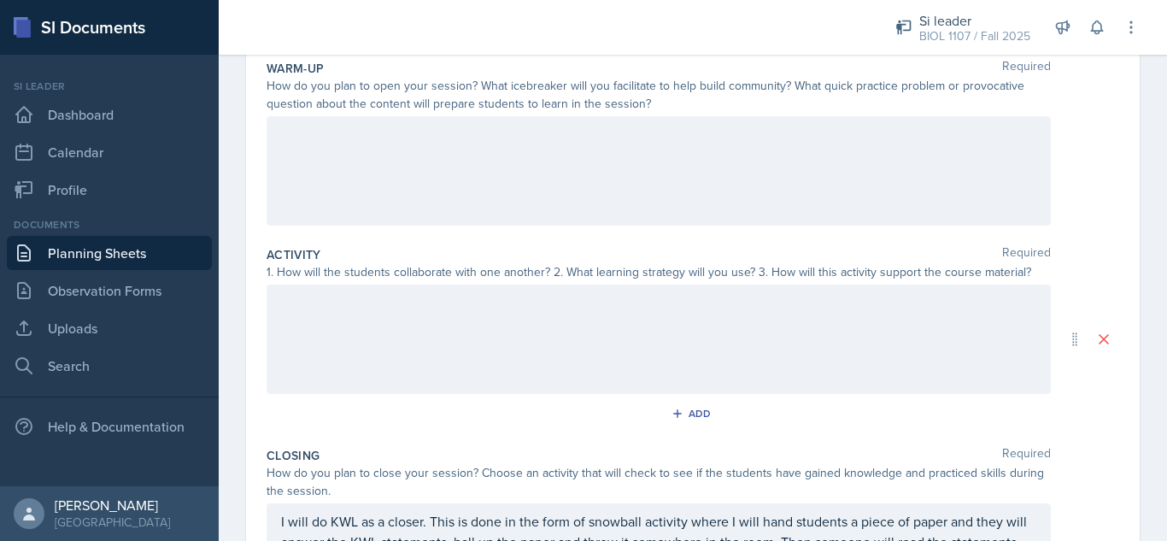
click at [838, 297] on p at bounding box center [658, 302] width 755 height 21
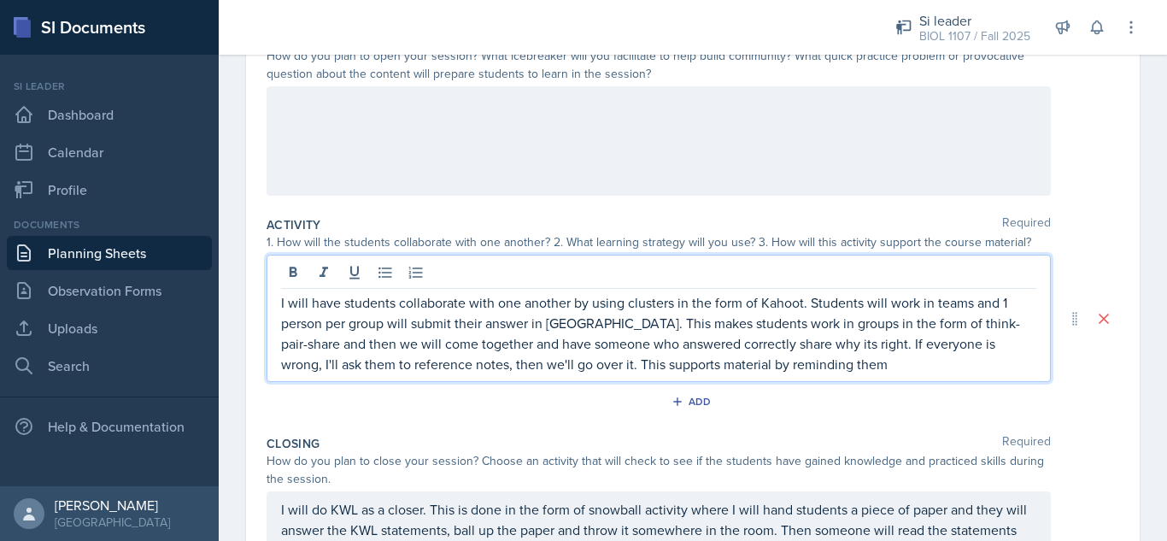
click at [846, 356] on p "I will have students collaborate with one another by using clusters in the form…" at bounding box center [658, 333] width 755 height 82
click at [838, 361] on p "I will have students collaborate with one another by using clusters in the form…" at bounding box center [658, 333] width 755 height 82
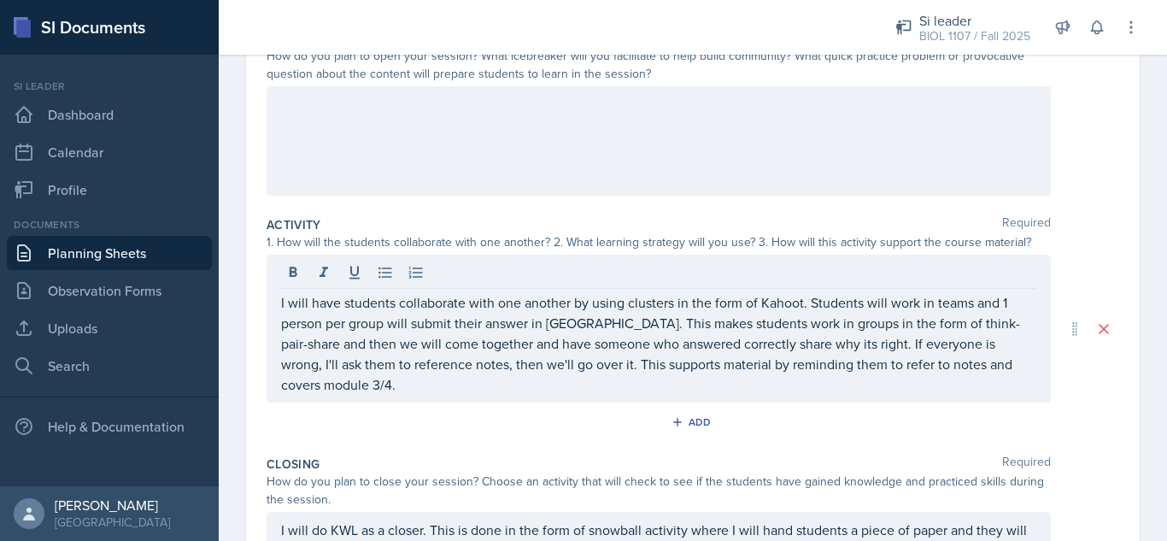
click at [679, 125] on div at bounding box center [659, 140] width 784 height 109
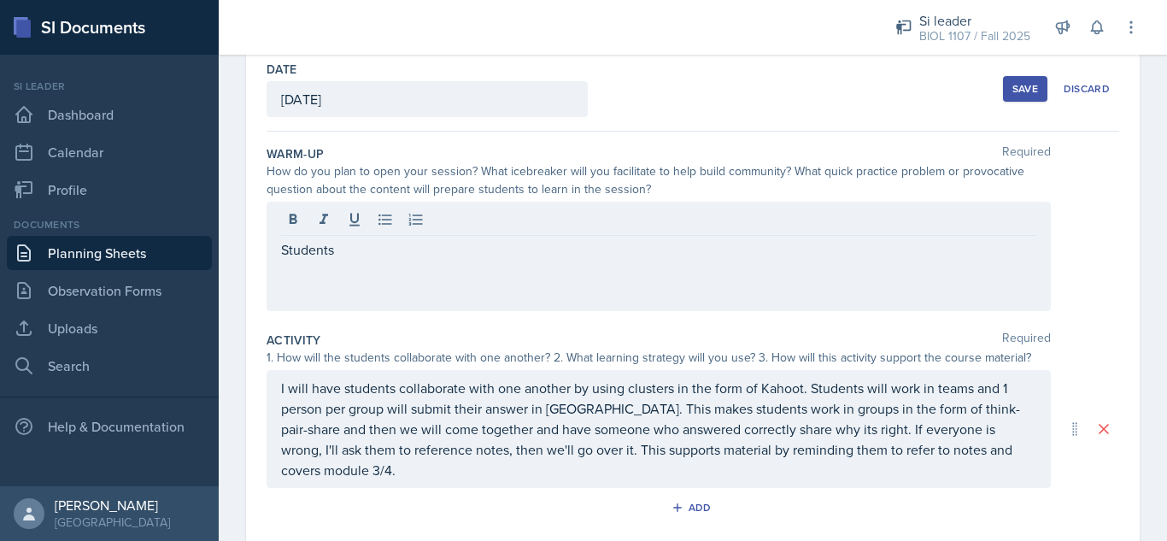
scroll to position [91, 0]
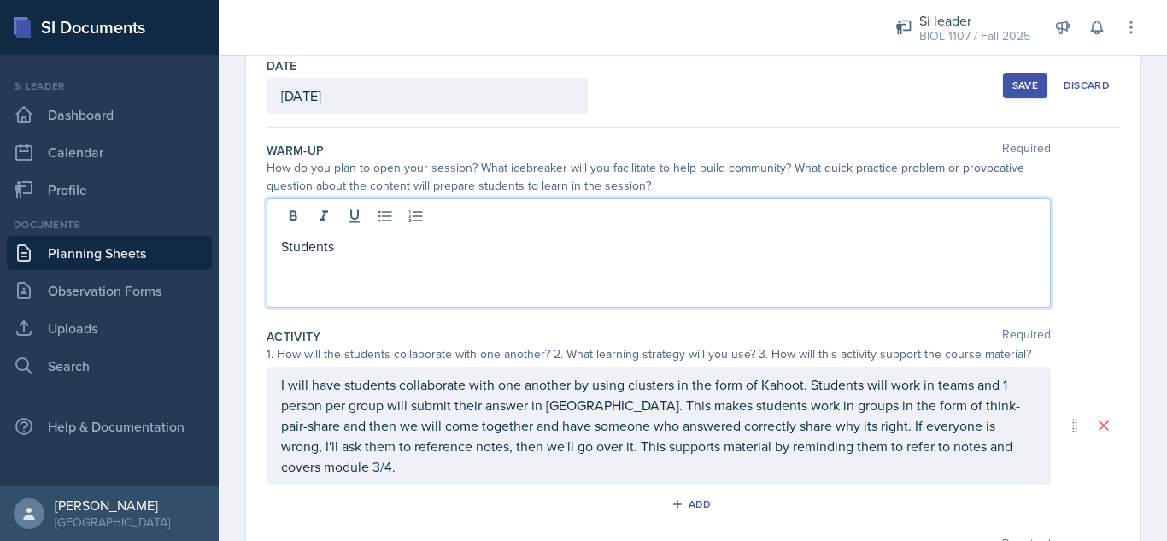
click at [444, 254] on p "Students" at bounding box center [658, 246] width 755 height 21
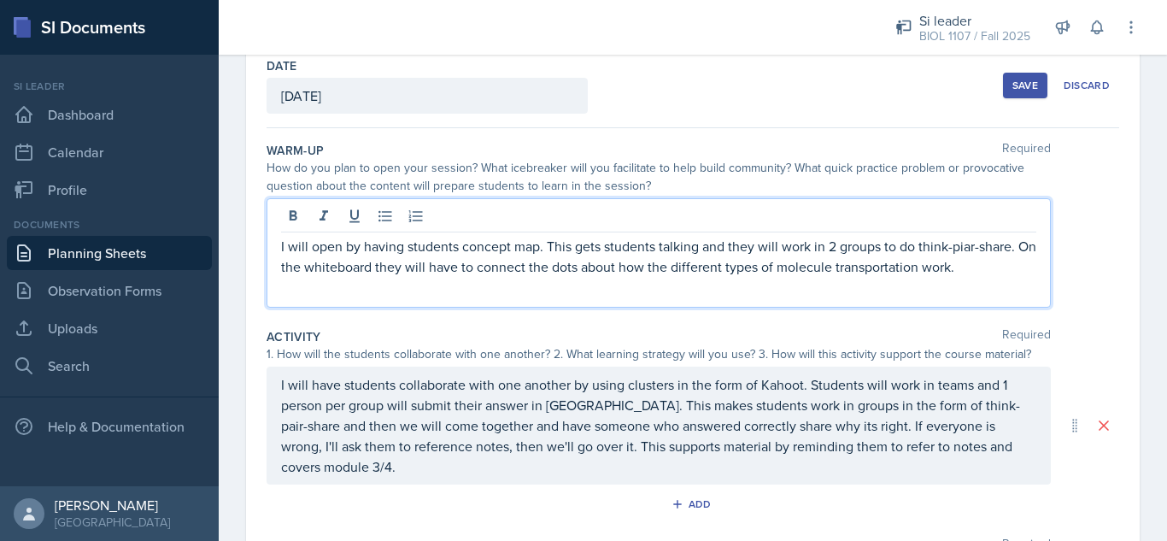
click at [393, 272] on p "I will open by having students concept map. This gets students talking and they…" at bounding box center [658, 256] width 755 height 41
click at [997, 271] on p "I will open by having students concept map. This gets students talking and they…" at bounding box center [658, 256] width 755 height 41
click at [1012, 84] on div "Save" at bounding box center [1025, 86] width 26 height 14
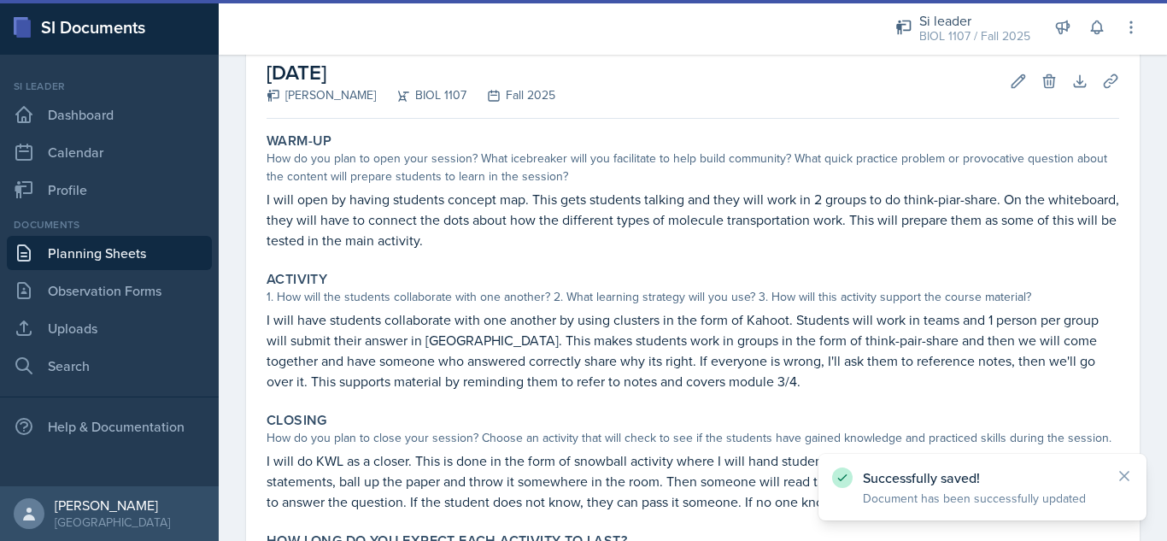
scroll to position [97, 0]
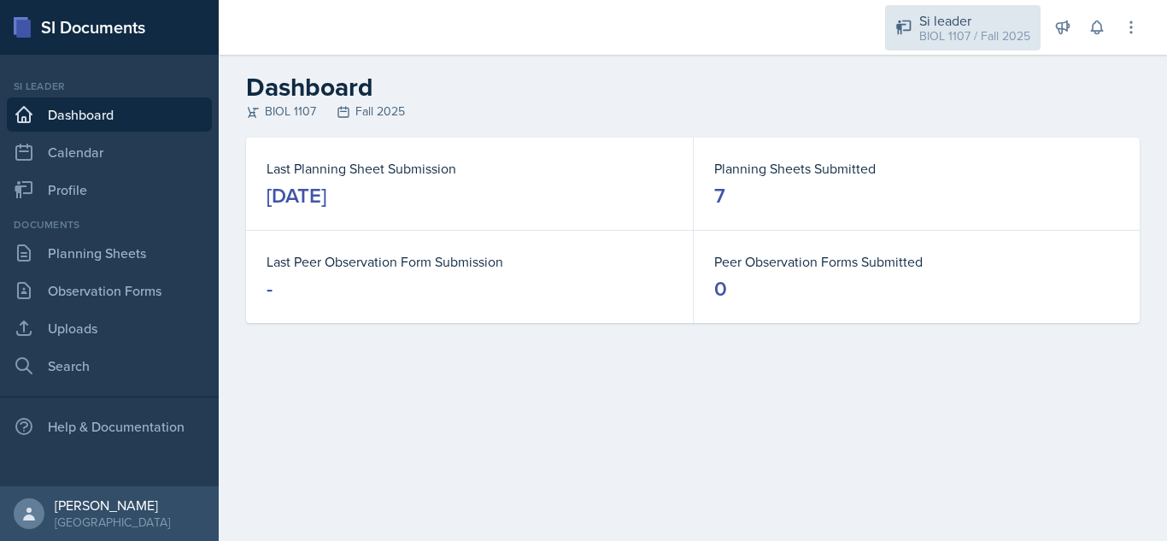
click at [986, 48] on div "Si leader BIOL 1107 / Fall 2025" at bounding box center [962, 27] width 155 height 45
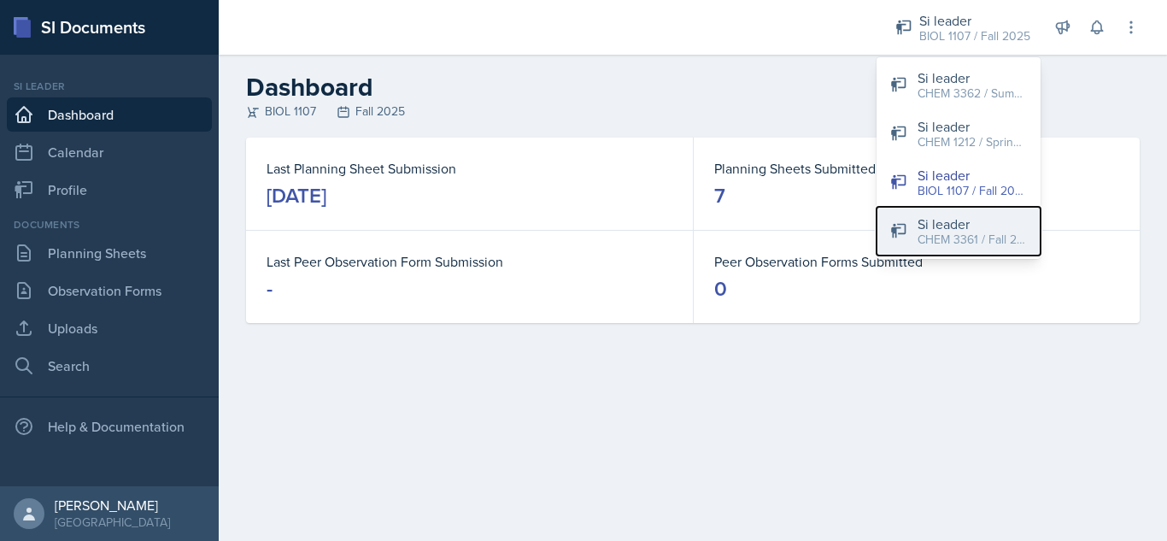
click at [963, 231] on div "CHEM 3361 / Fall 2025" at bounding box center [972, 240] width 109 height 18
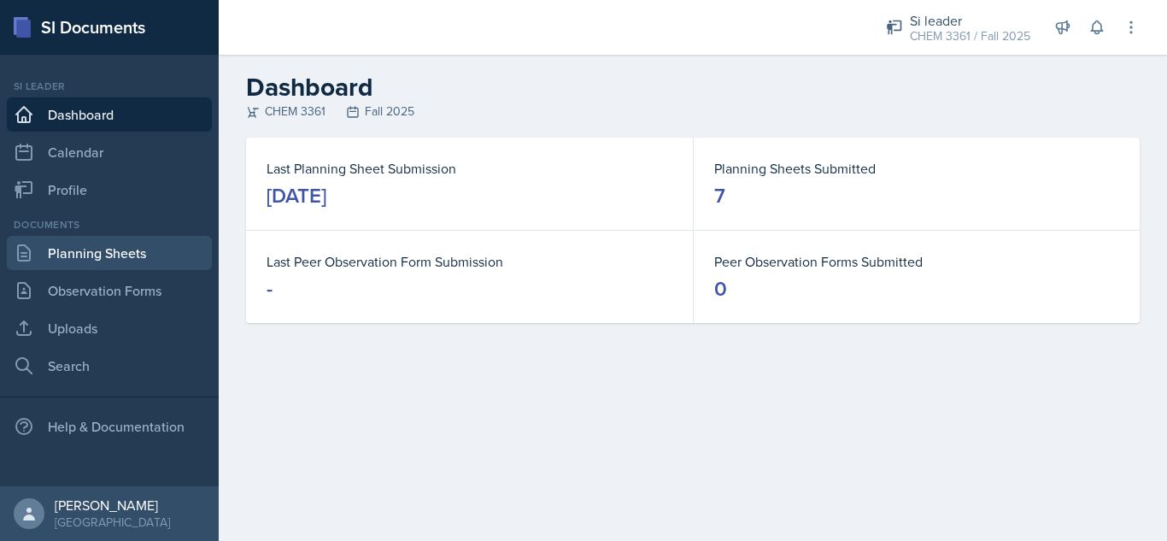
click at [103, 261] on link "Planning Sheets" at bounding box center [109, 253] width 205 height 34
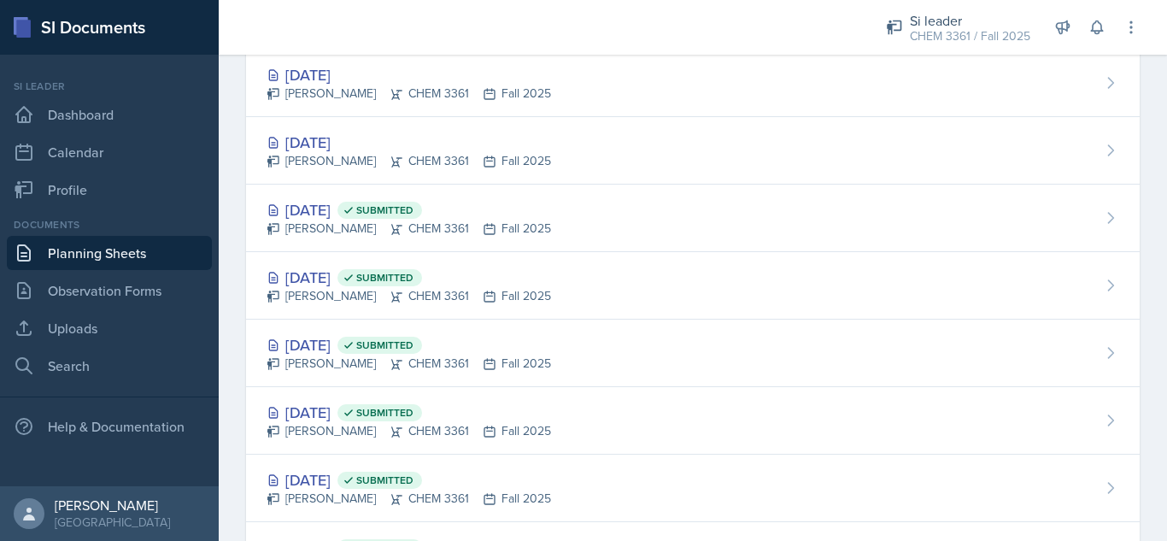
scroll to position [193, 0]
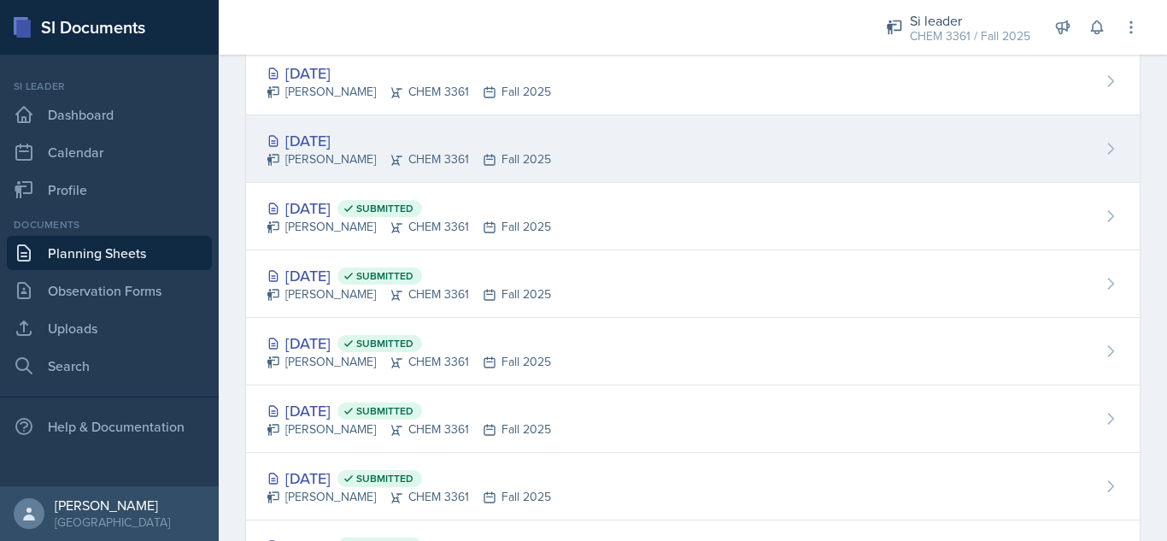
click at [353, 144] on div "[DATE]" at bounding box center [409, 140] width 285 height 23
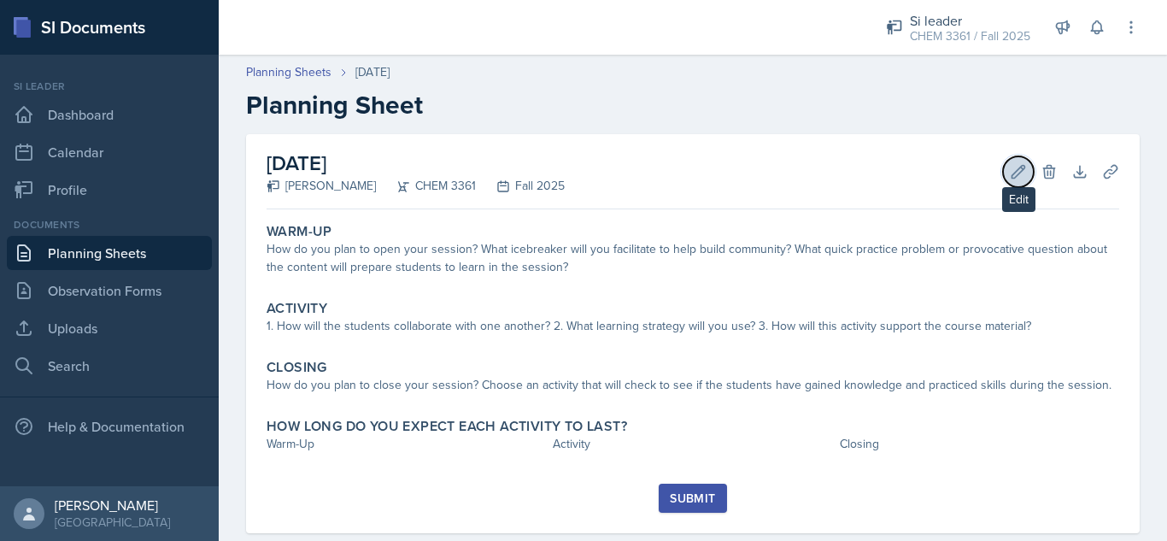
click at [1010, 171] on icon at bounding box center [1018, 171] width 17 height 17
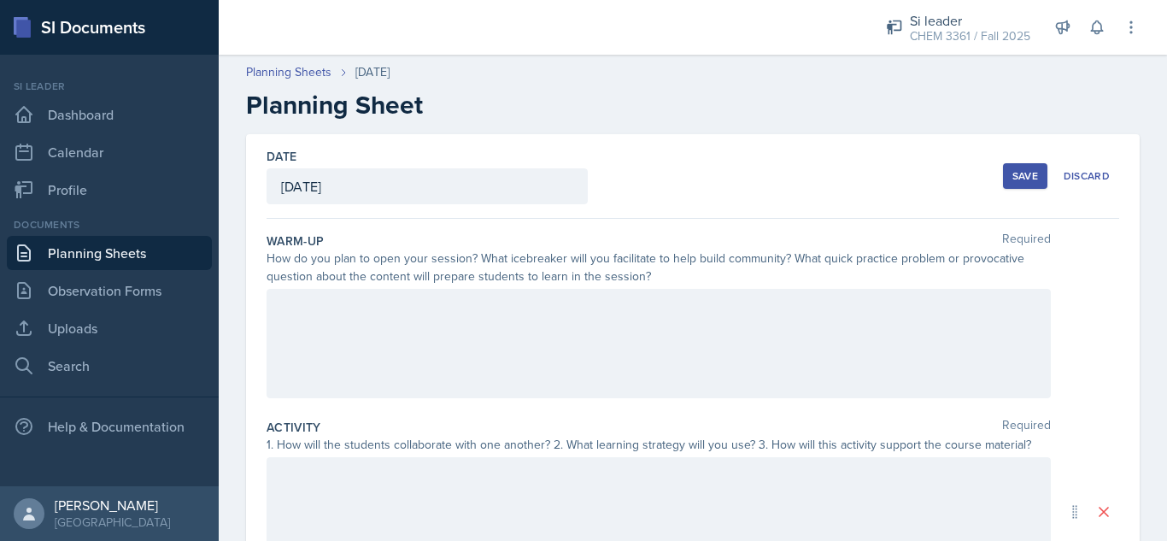
click at [499, 338] on div at bounding box center [659, 343] width 784 height 109
click at [298, 69] on link "Planning Sheets" at bounding box center [288, 72] width 85 height 18
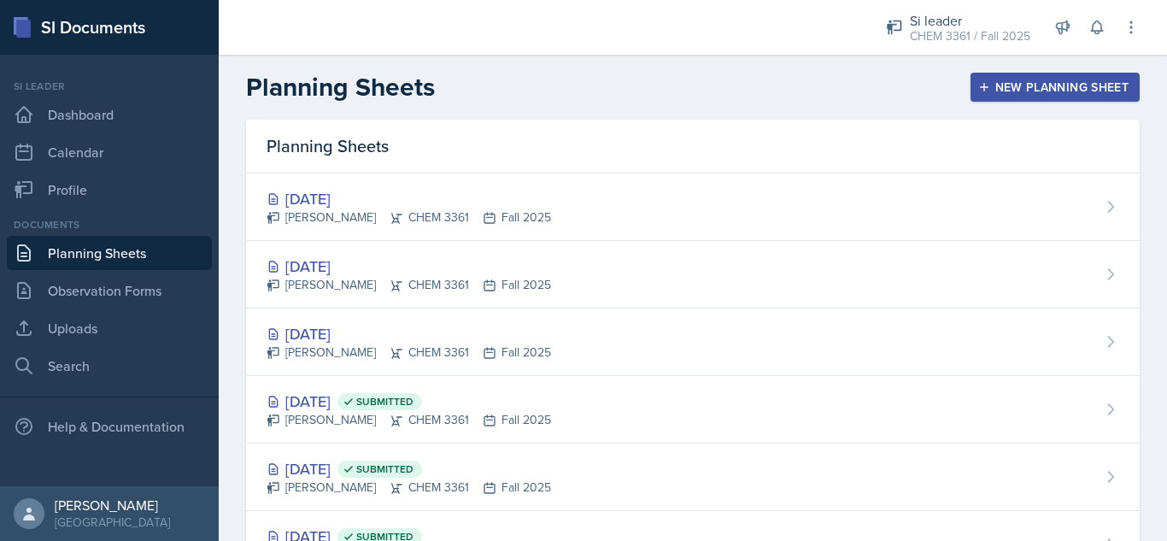
scroll to position [348, 0]
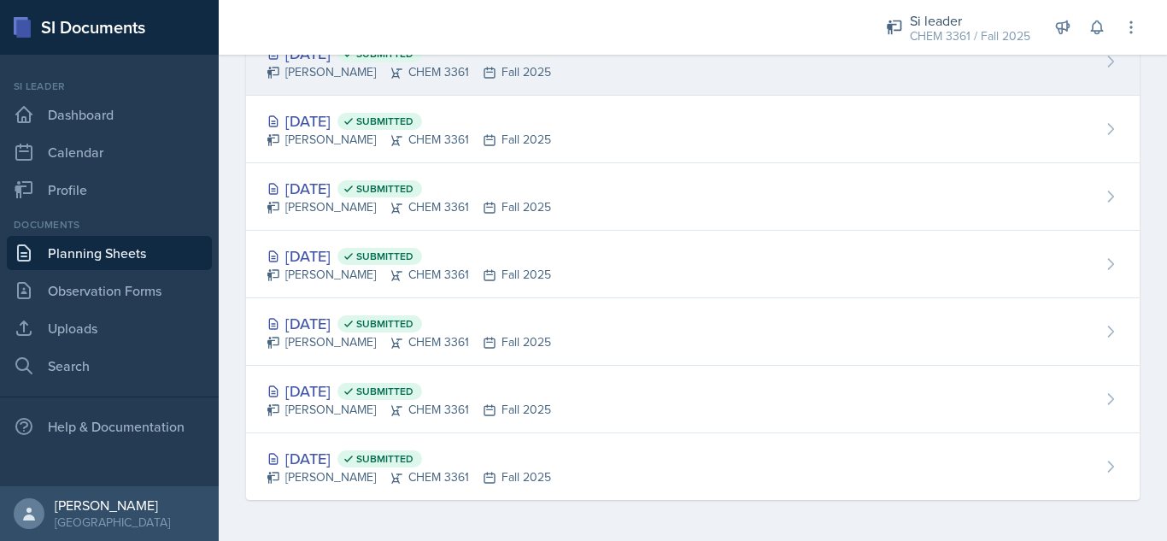
click at [338, 71] on div "[PERSON_NAME] CHEM 3361 Fall 2025" at bounding box center [409, 72] width 285 height 18
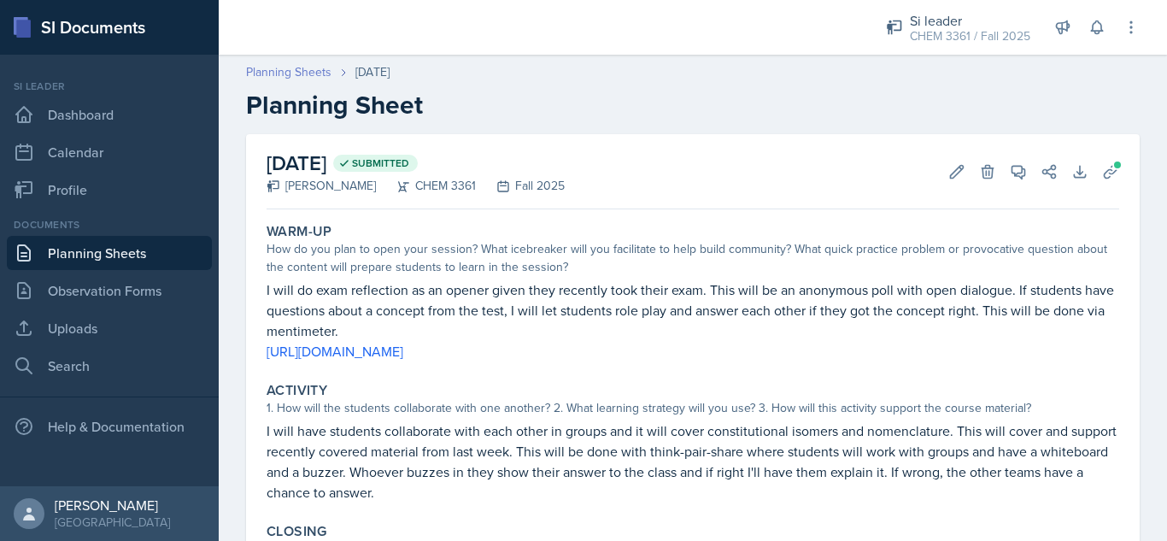
click at [273, 69] on link "Planning Sheets" at bounding box center [288, 72] width 85 height 18
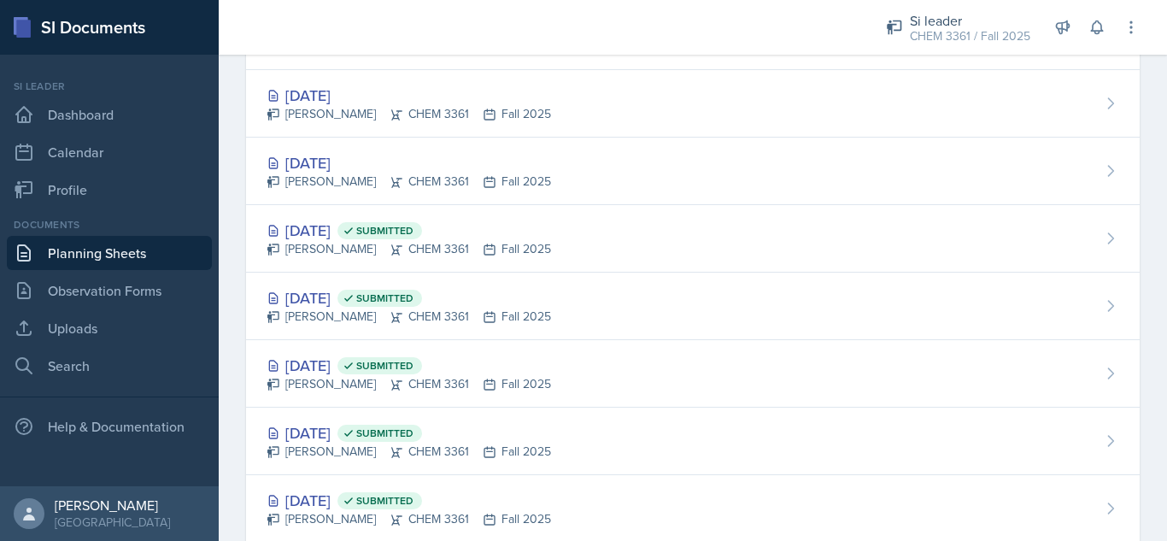
scroll to position [174, 0]
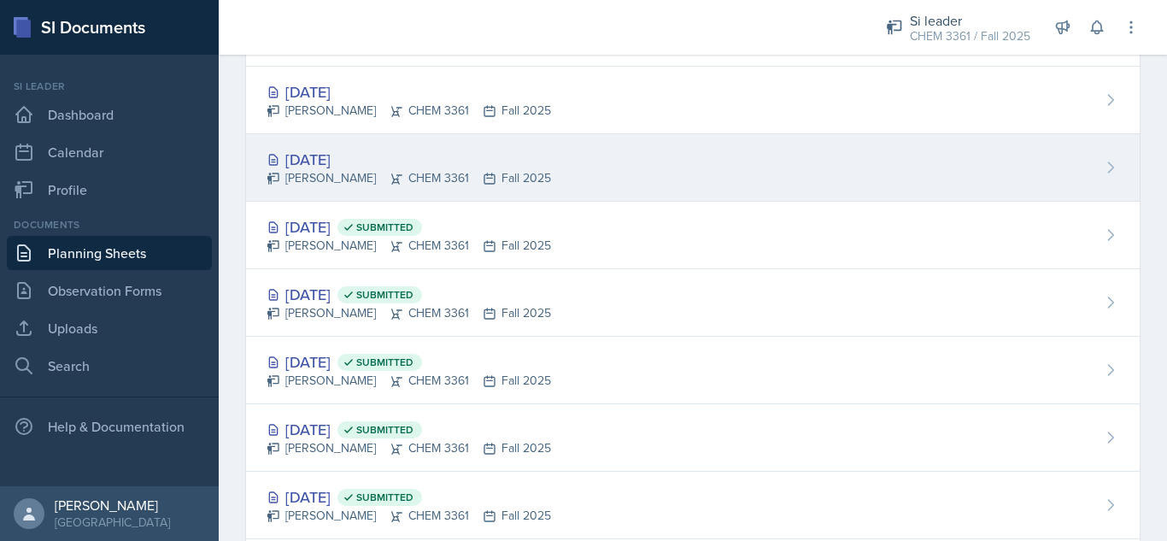
click at [669, 150] on div "[DATE] [PERSON_NAME] CHEM 3361 Fall 2025" at bounding box center [693, 167] width 894 height 67
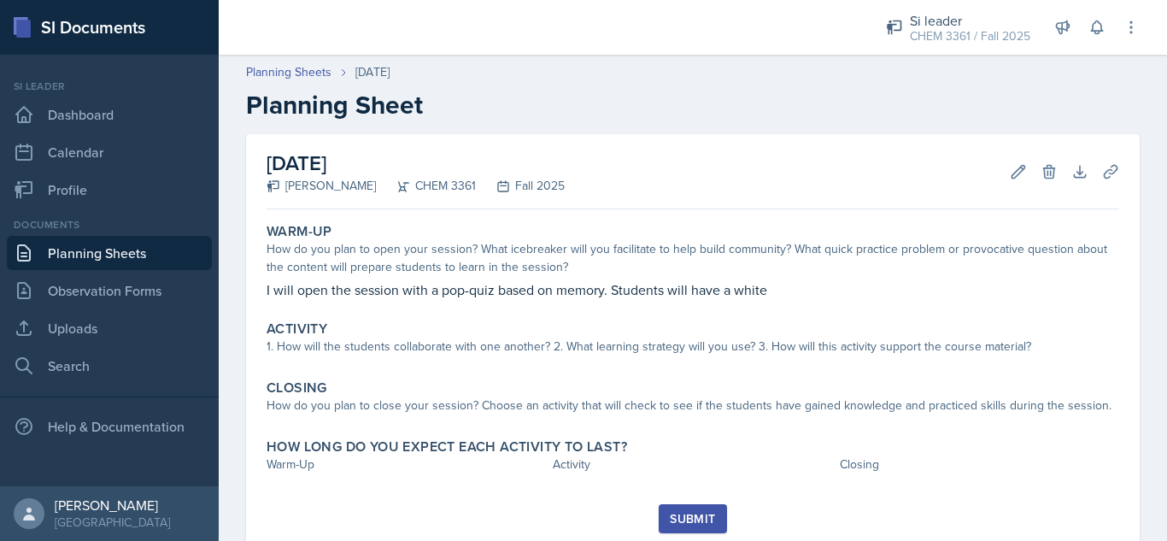
scroll to position [54, 0]
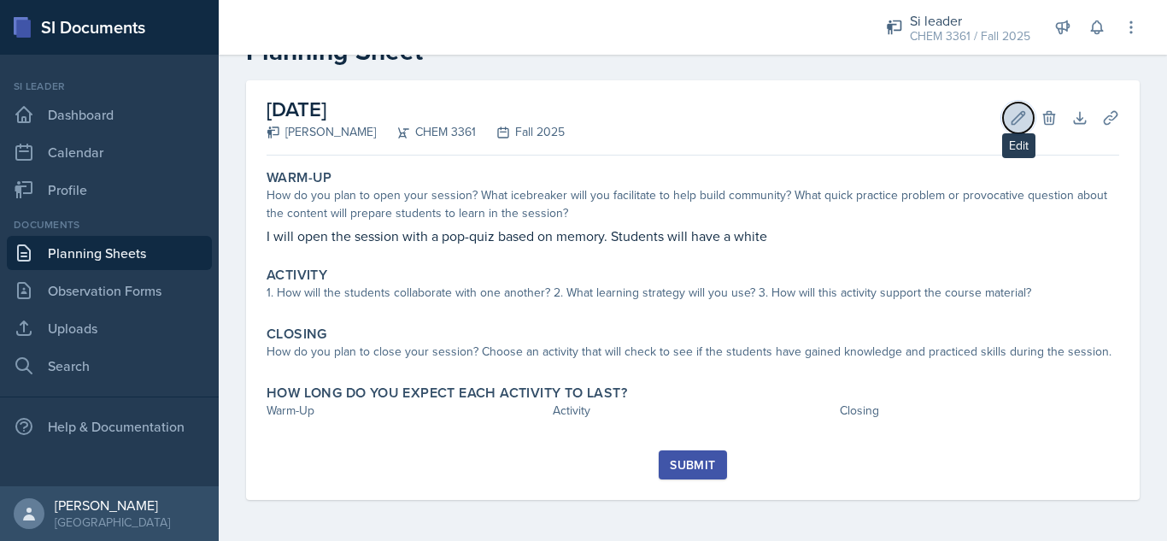
click at [1003, 119] on button "Edit" at bounding box center [1018, 118] width 31 height 31
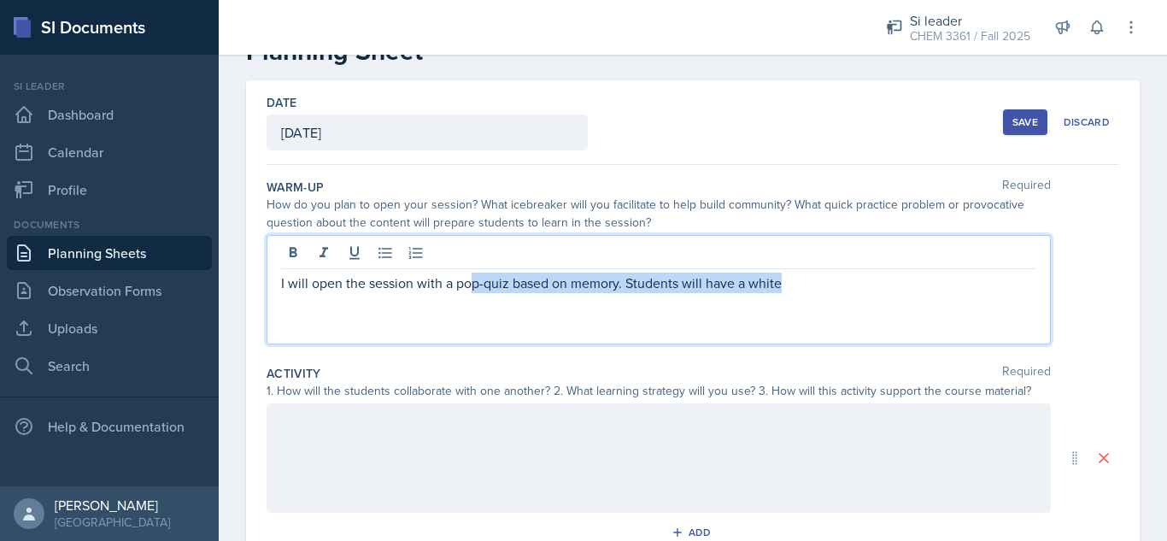
drag, startPoint x: 837, startPoint y: 247, endPoint x: 472, endPoint y: 290, distance: 368.3
click at [472, 290] on p "I will open the session with a pop-quiz based on memory. Students will have a w…" at bounding box center [658, 283] width 755 height 21
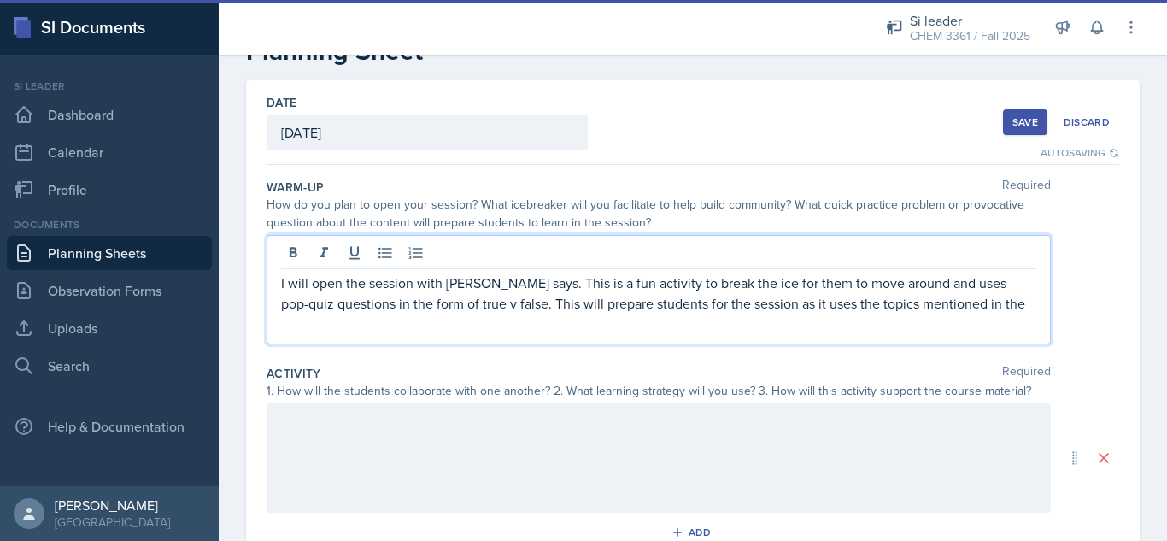
click at [1012, 121] on div "Save" at bounding box center [1025, 122] width 26 height 14
